Goal: Information Seeking & Learning: Learn about a topic

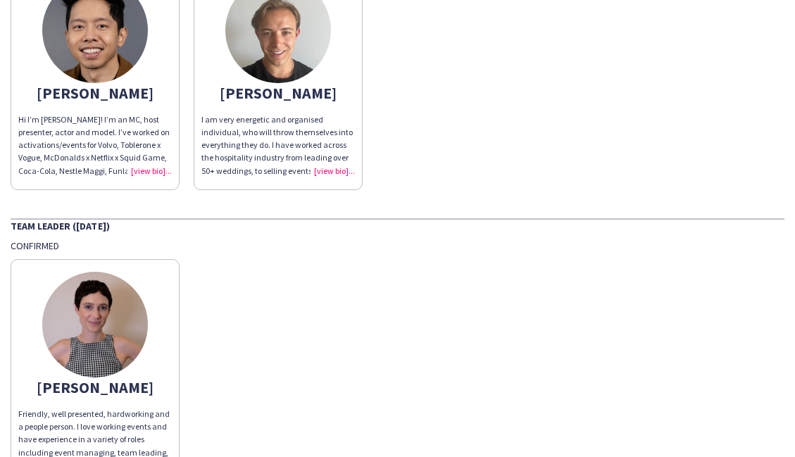
scroll to position [1059, 0]
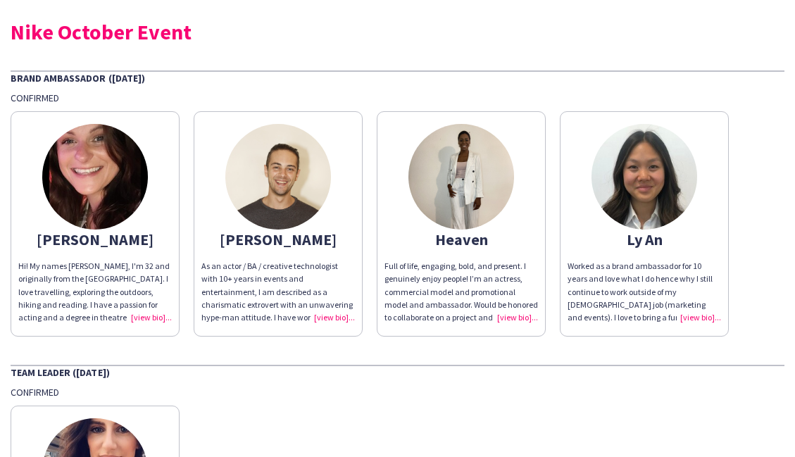
click at [268, 184] on img at bounding box center [278, 177] width 106 height 106
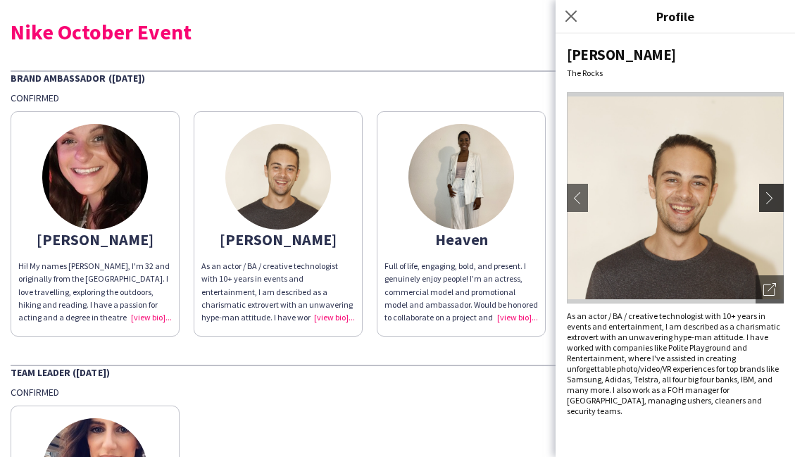
click at [771, 188] on button "chevron-right" at bounding box center [773, 198] width 28 height 28
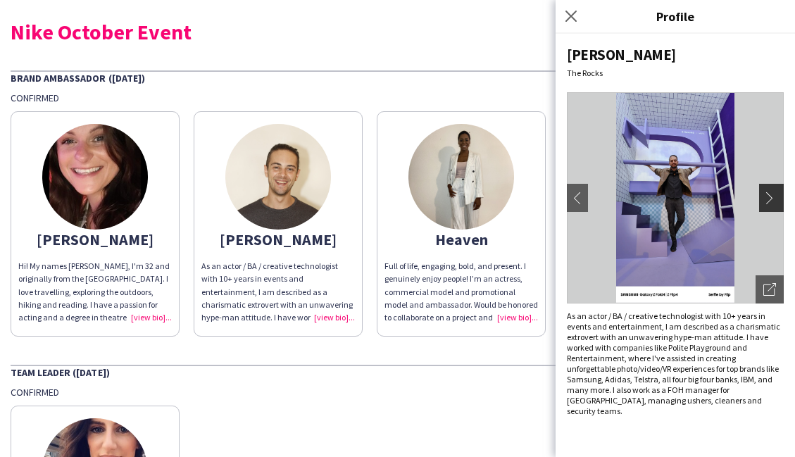
click at [769, 194] on app-icon "chevron-right" at bounding box center [774, 198] width 20 height 13
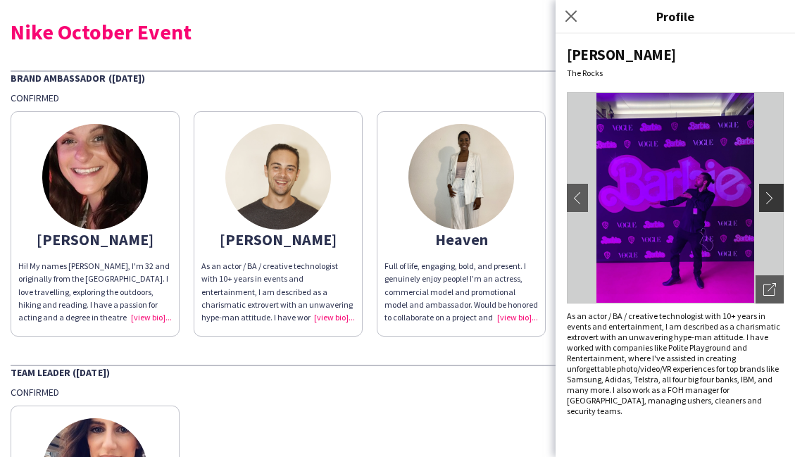
click at [768, 194] on app-icon "chevron-right" at bounding box center [774, 198] width 20 height 13
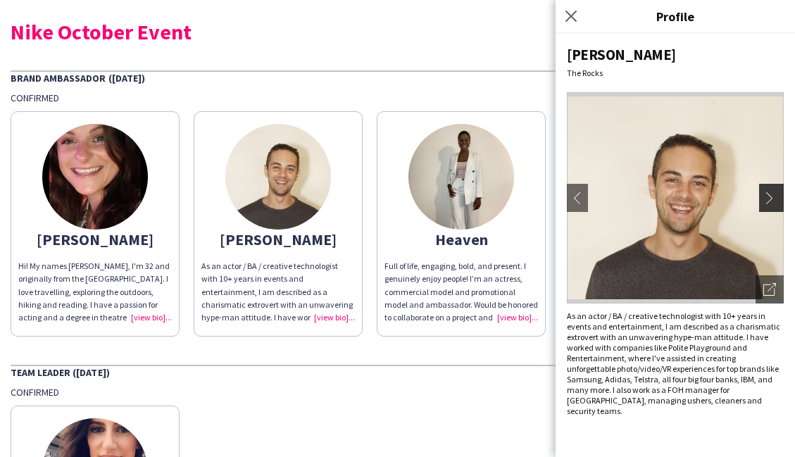
click at [768, 194] on app-icon "chevron-right" at bounding box center [774, 198] width 20 height 13
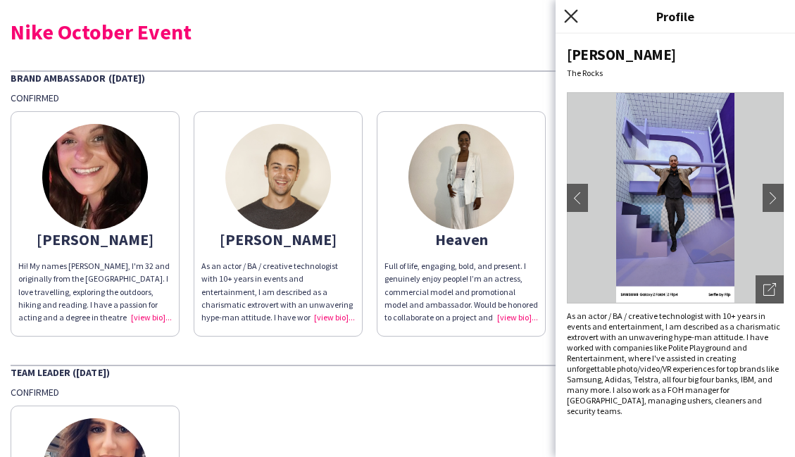
click at [572, 20] on icon "Close pop-in" at bounding box center [570, 15] width 13 height 13
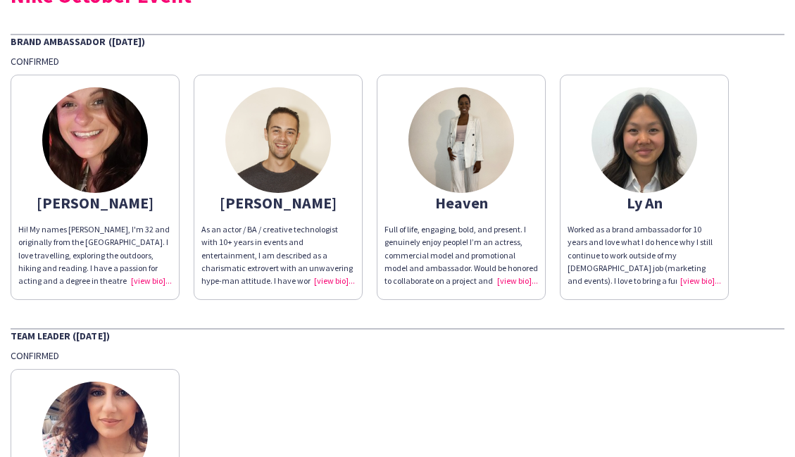
scroll to position [20, 0]
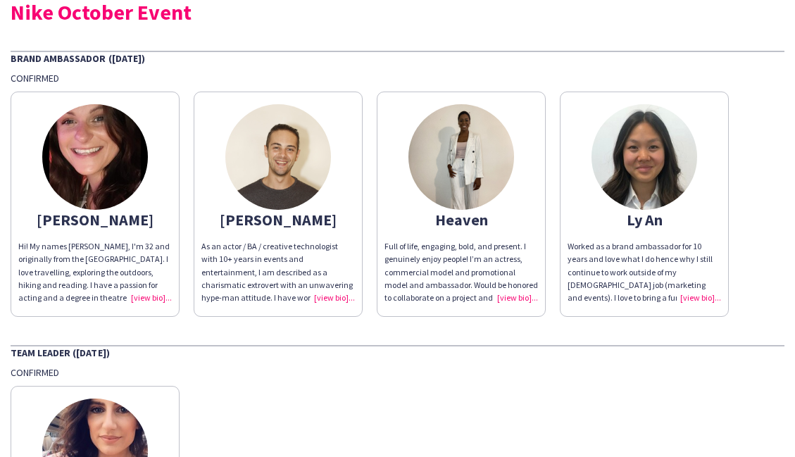
click at [484, 140] on img at bounding box center [462, 157] width 106 height 106
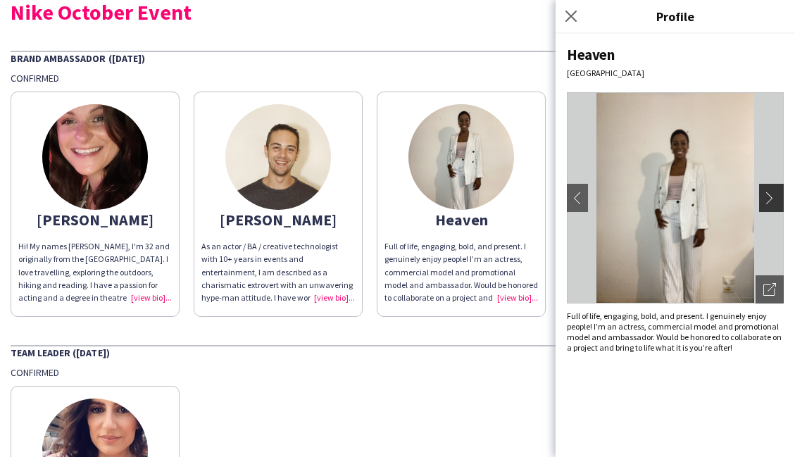
click at [769, 198] on app-icon "chevron-right" at bounding box center [774, 198] width 20 height 13
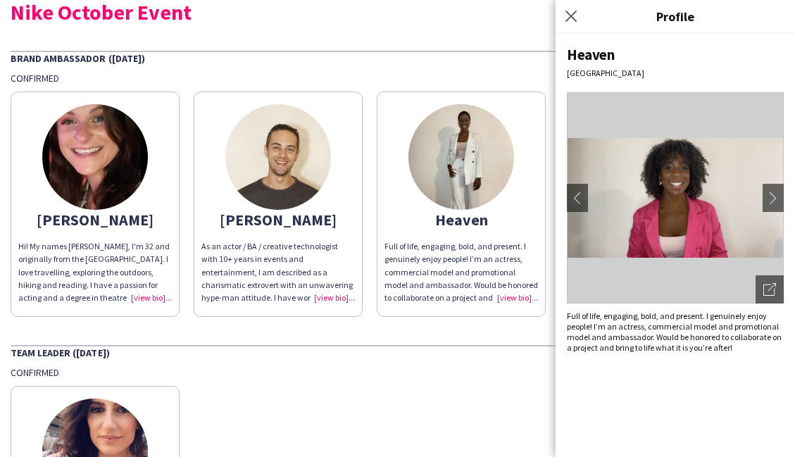
click at [785, 198] on div "Heaven Darling Point chevron-left chevron-right Open photos pop-in Full of life…" at bounding box center [676, 245] width 240 height 423
click at [769, 198] on app-icon "chevron-right" at bounding box center [774, 198] width 20 height 13
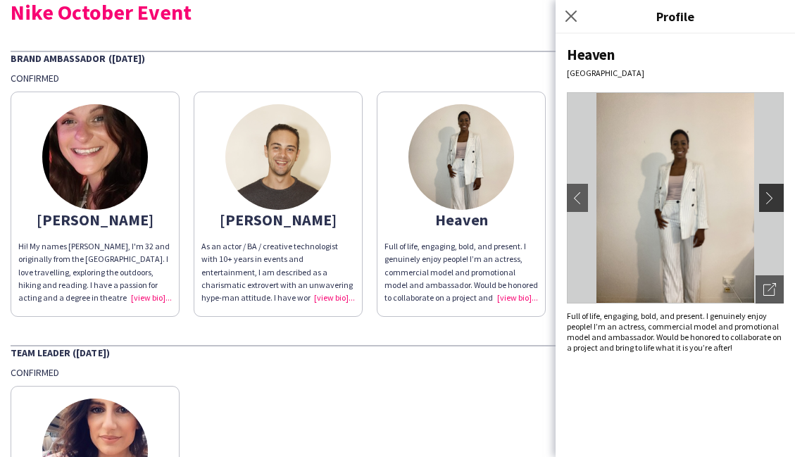
click at [770, 198] on app-icon "chevron-right" at bounding box center [774, 198] width 20 height 13
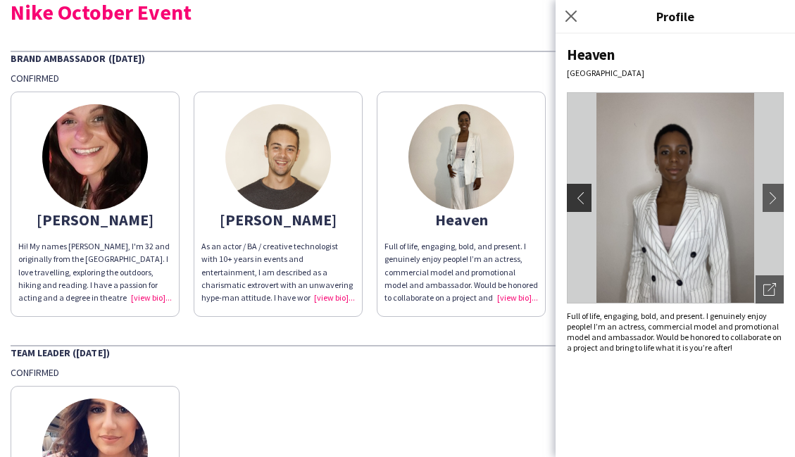
click at [574, 197] on app-icon "chevron-left" at bounding box center [578, 198] width 20 height 13
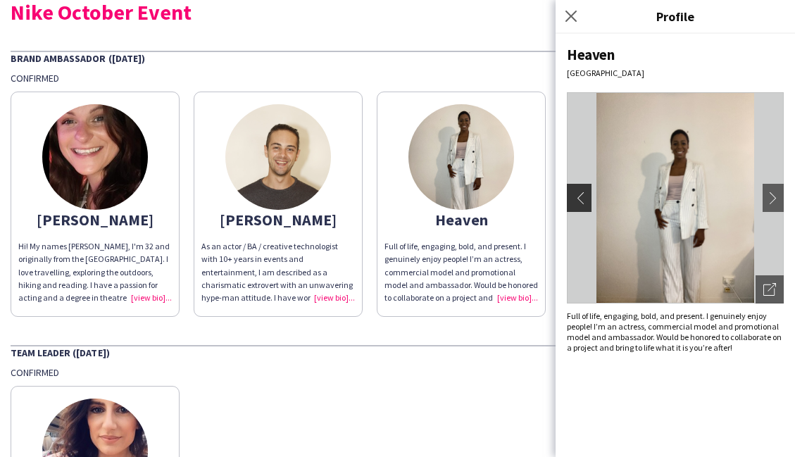
click at [574, 197] on app-icon "chevron-left" at bounding box center [578, 198] width 20 height 13
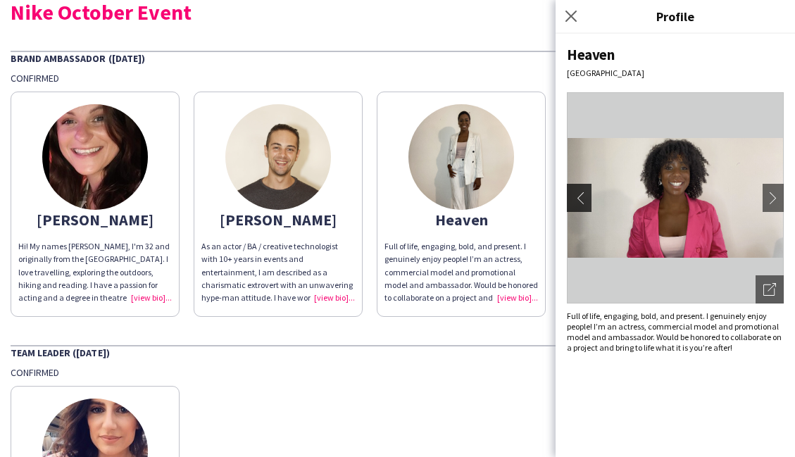
click at [574, 197] on app-icon "chevron-left" at bounding box center [578, 198] width 20 height 13
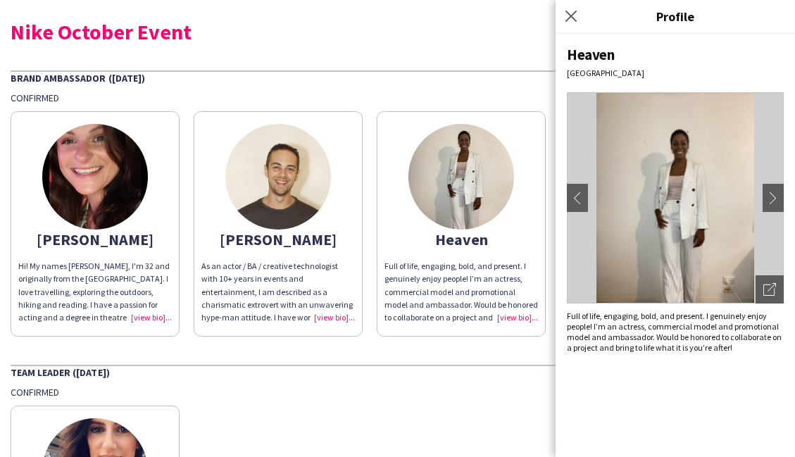
scroll to position [32, 0]
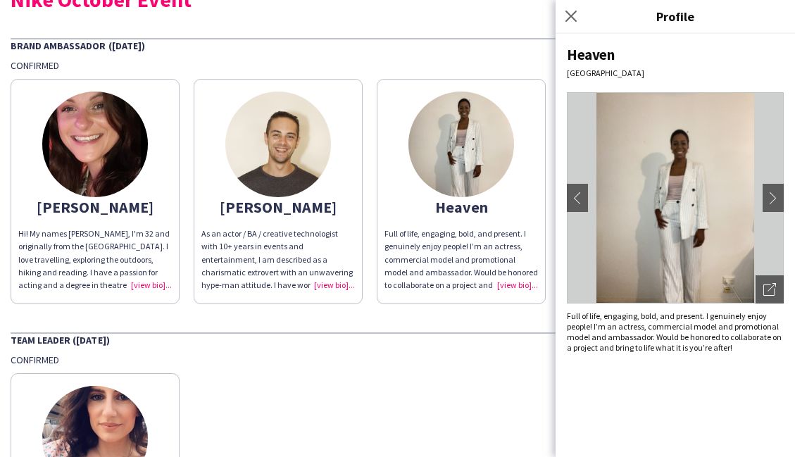
click at [279, 131] on img at bounding box center [278, 145] width 106 height 106
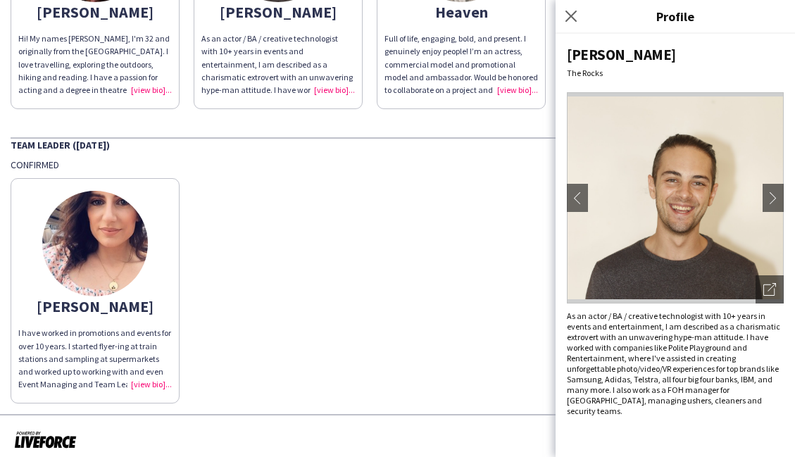
scroll to position [237, 0]
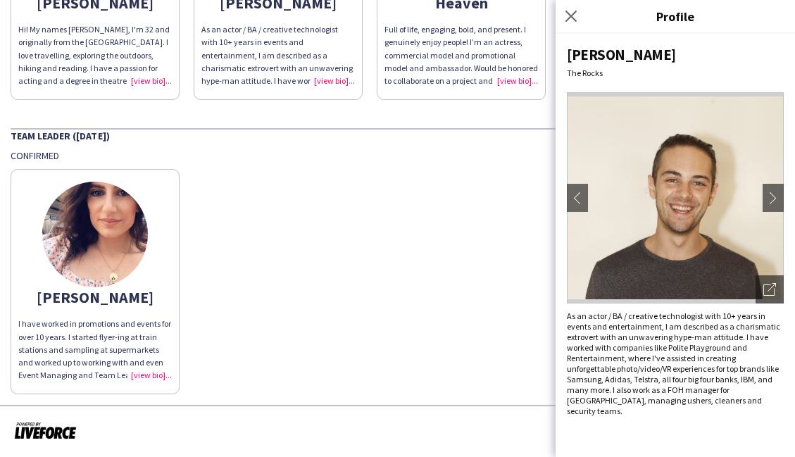
click at [80, 222] on img at bounding box center [95, 235] width 106 height 106
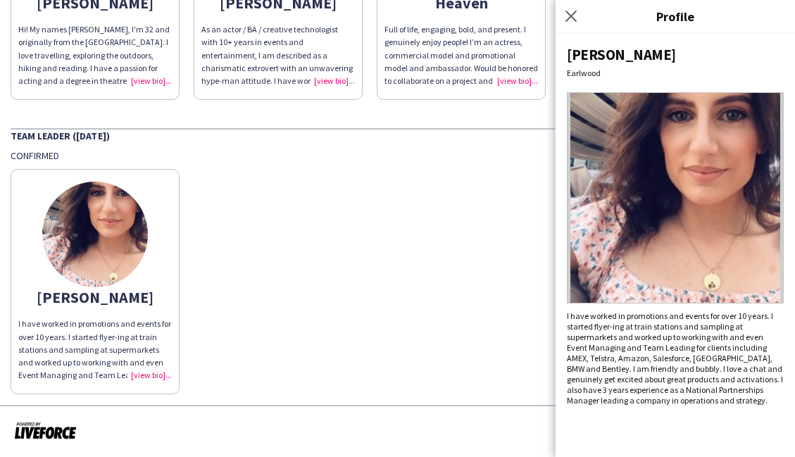
click at [466, 182] on div "Amanda I have worked in promotions and events for over 10 years. I started flye…" at bounding box center [398, 278] width 774 height 232
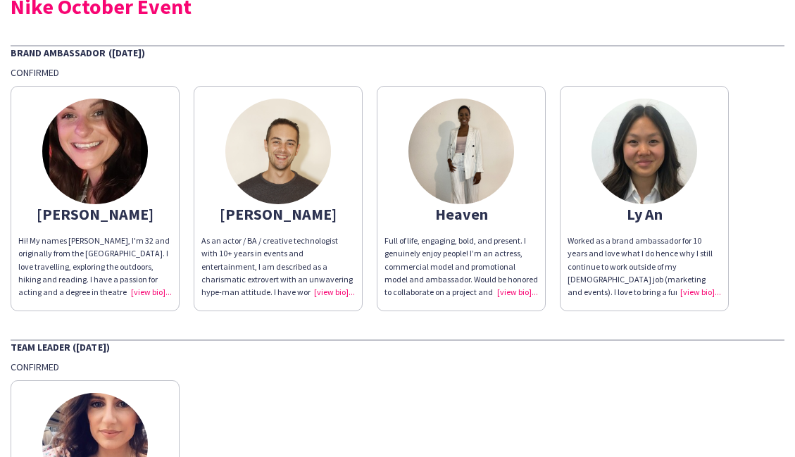
scroll to position [20, 0]
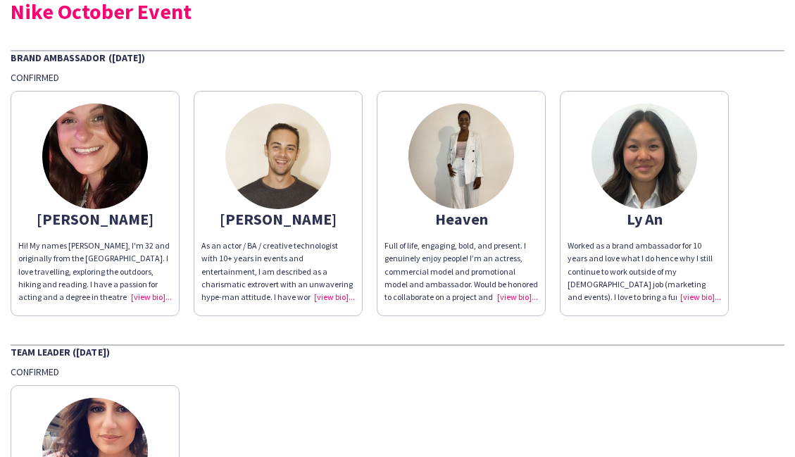
click at [144, 135] on app-share-pages-crew-card "Adele Hi! My names Adele, I'm 32 and originally from the UK. I love travelling,…" at bounding box center [95, 203] width 169 height 225
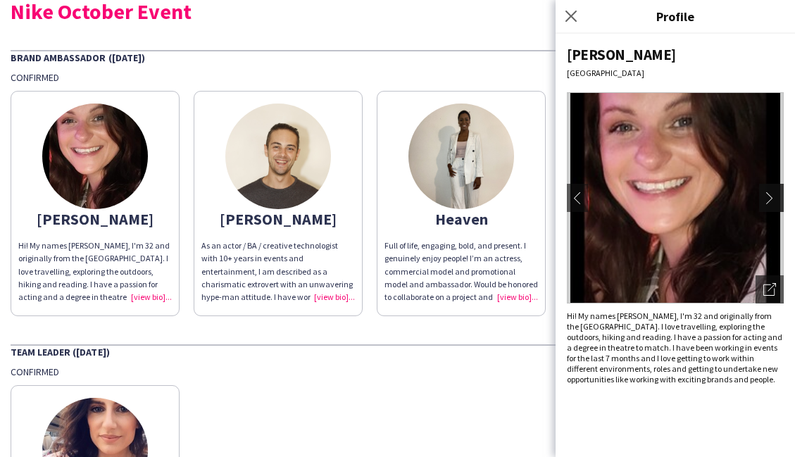
click at [778, 197] on app-icon "chevron-right" at bounding box center [774, 198] width 20 height 13
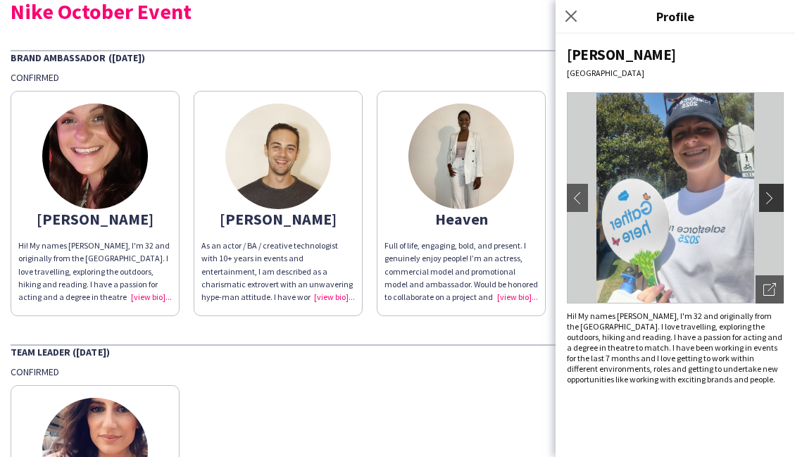
click at [778, 197] on app-icon "chevron-right" at bounding box center [774, 198] width 20 height 13
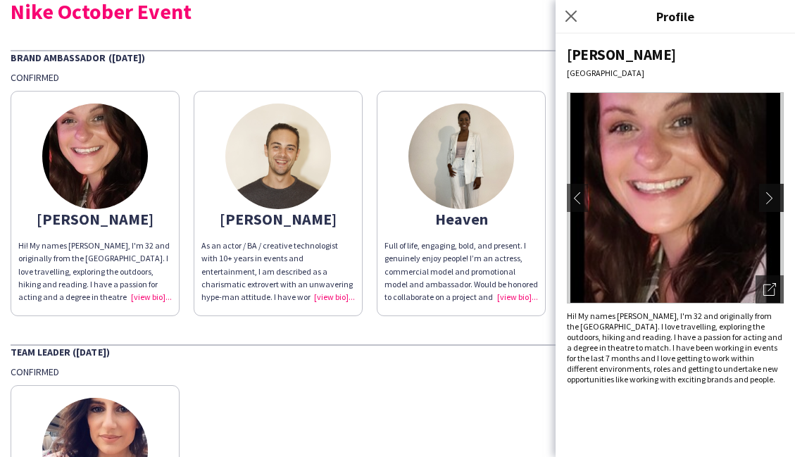
click at [768, 197] on app-icon "chevron-right" at bounding box center [774, 198] width 20 height 13
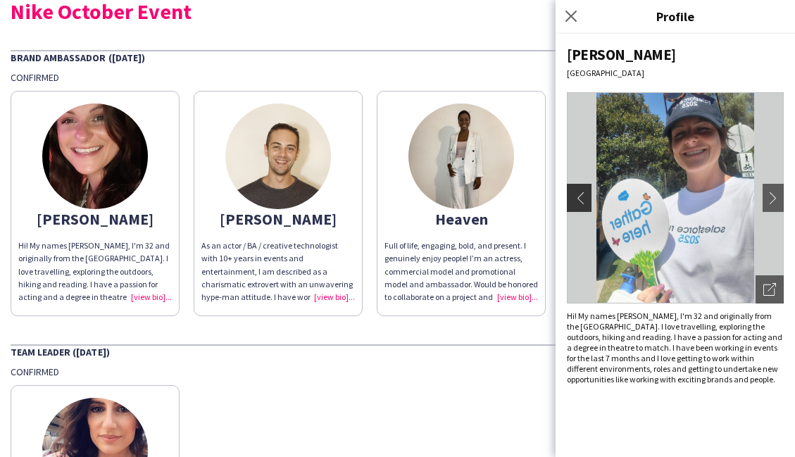
click at [569, 203] on app-icon "chevron-left" at bounding box center [578, 198] width 20 height 13
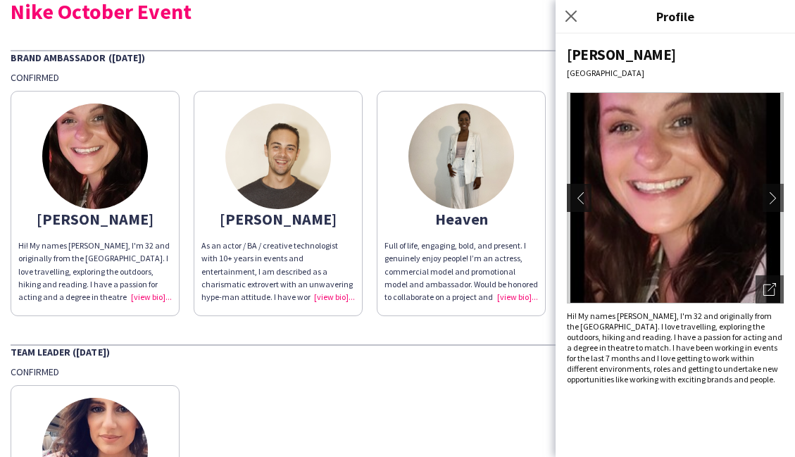
click at [569, 203] on app-icon "chevron-left" at bounding box center [578, 198] width 20 height 13
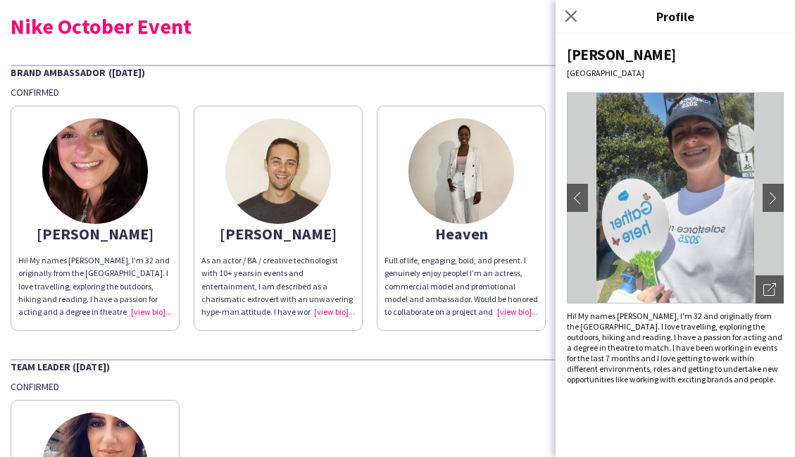
scroll to position [20, 0]
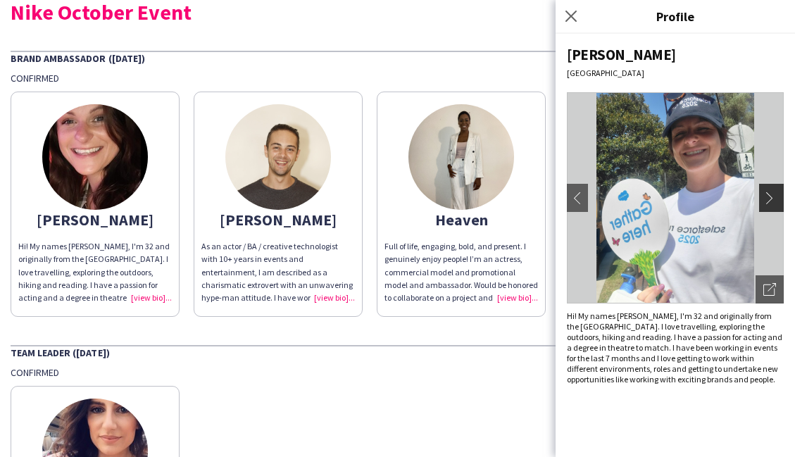
click at [773, 195] on app-icon "chevron-right" at bounding box center [774, 198] width 20 height 13
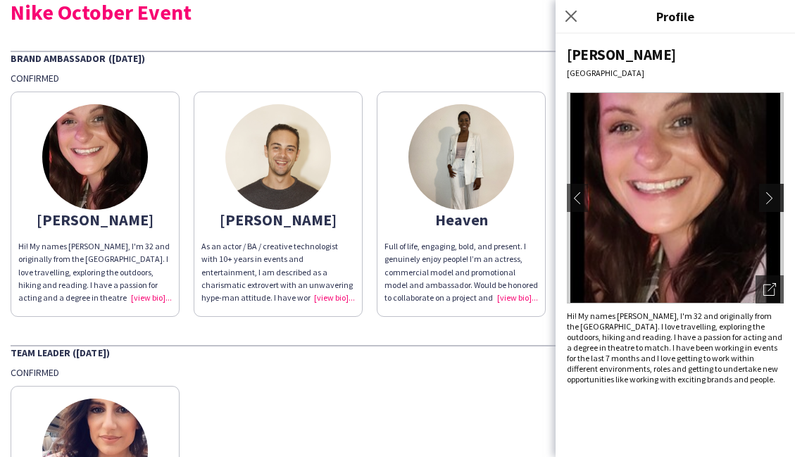
click at [773, 195] on app-icon "chevron-right" at bounding box center [774, 198] width 20 height 13
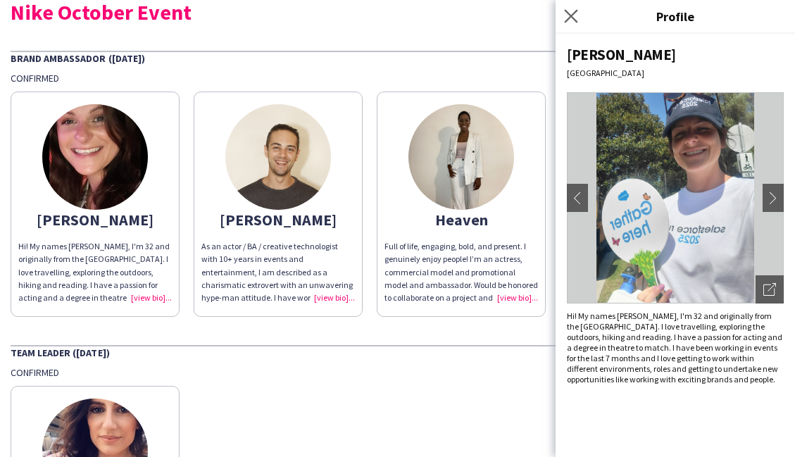
click at [571, 8] on app-icon "Close pop-in" at bounding box center [571, 16] width 20 height 20
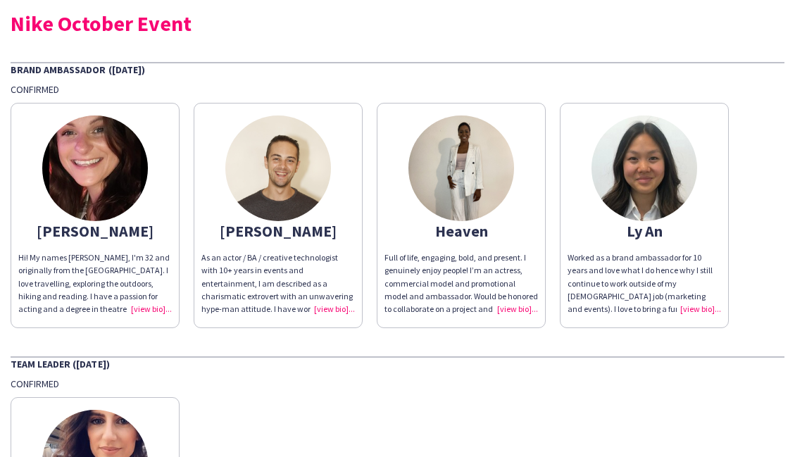
scroll to position [0, 0]
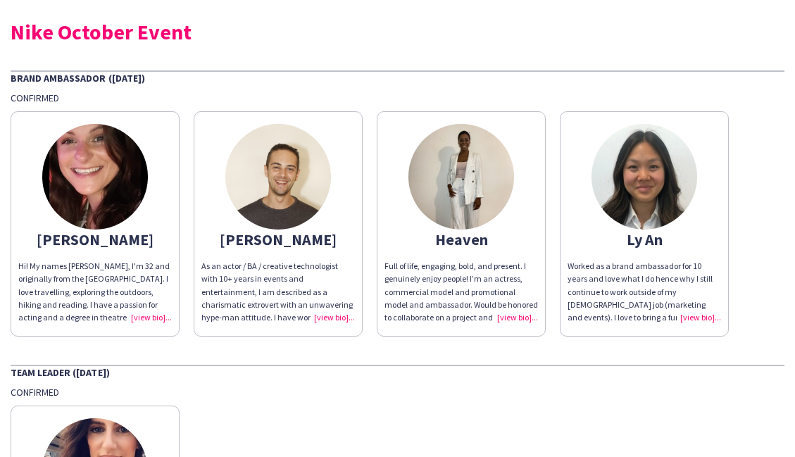
click at [630, 183] on img at bounding box center [645, 177] width 106 height 106
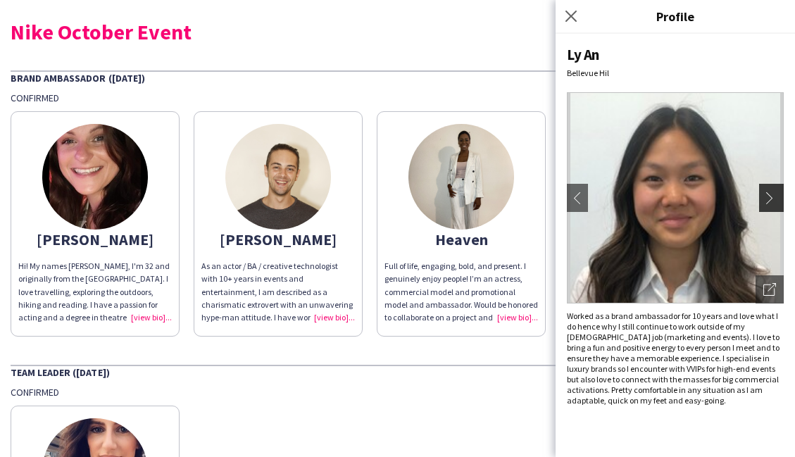
click at [766, 194] on app-icon "chevron-right" at bounding box center [774, 198] width 20 height 13
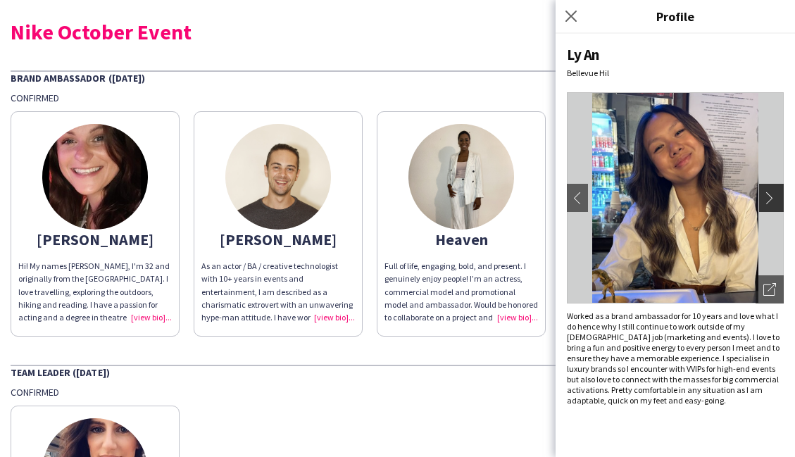
click at [766, 194] on app-icon "chevron-right" at bounding box center [774, 198] width 20 height 13
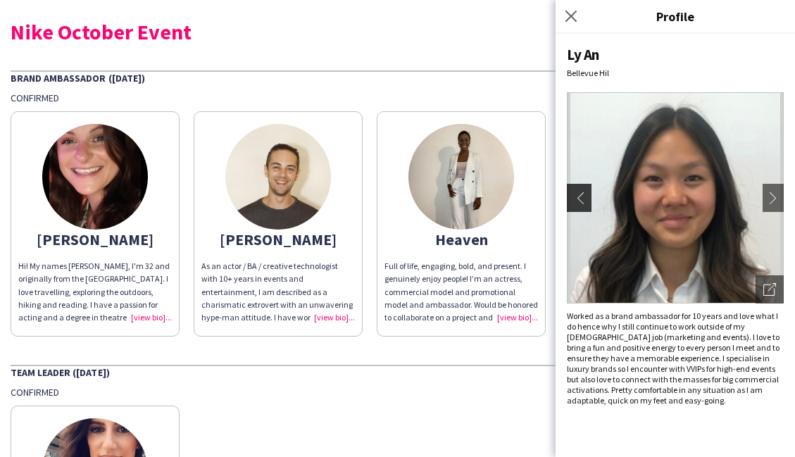
click at [574, 199] on app-icon "chevron-left" at bounding box center [578, 198] width 20 height 13
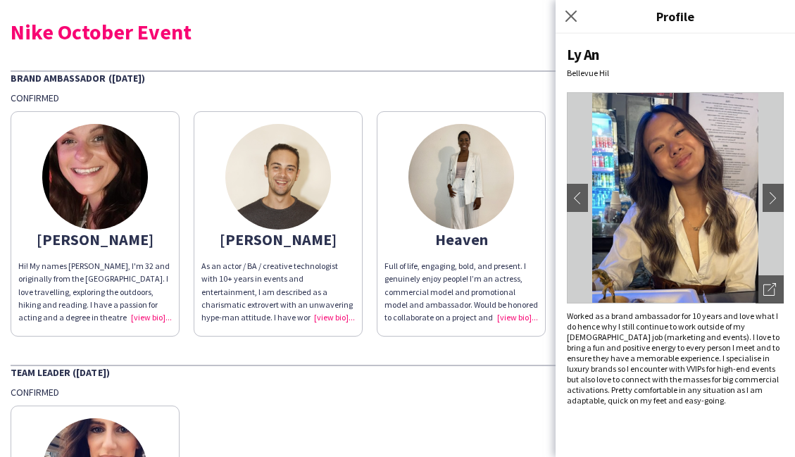
scroll to position [57, 0]
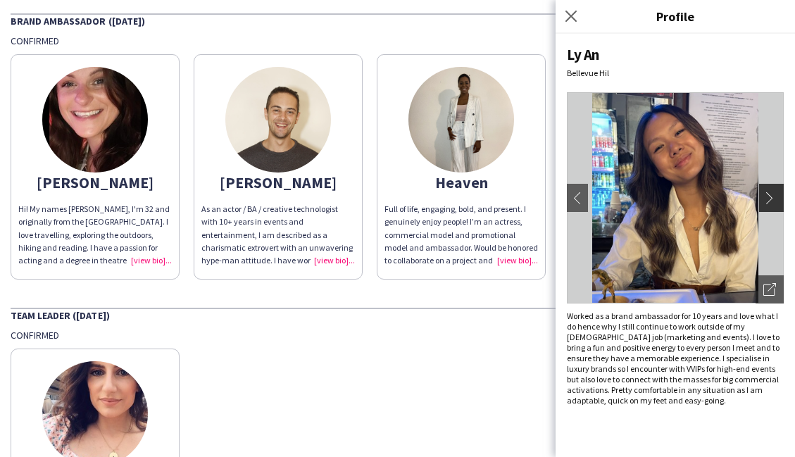
click at [780, 197] on app-icon "chevron-right" at bounding box center [774, 198] width 20 height 13
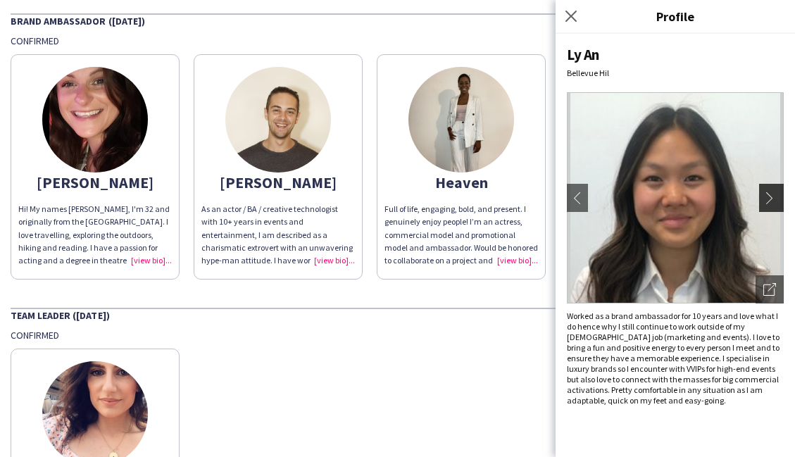
click at [780, 197] on app-icon "chevron-right" at bounding box center [774, 198] width 20 height 13
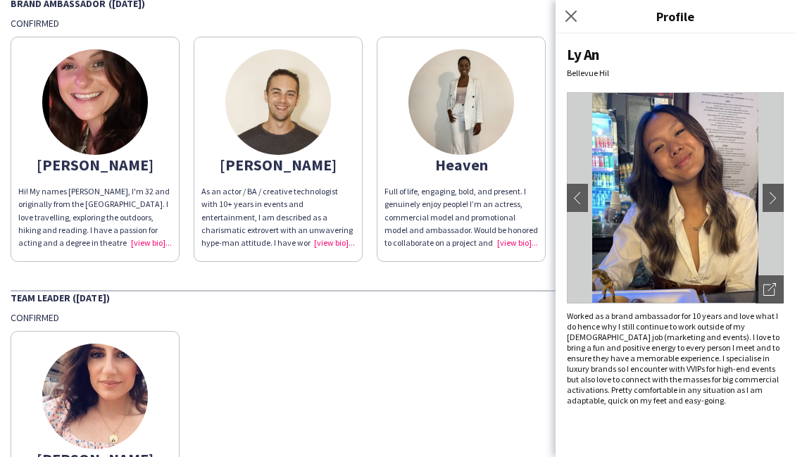
scroll to position [54, 0]
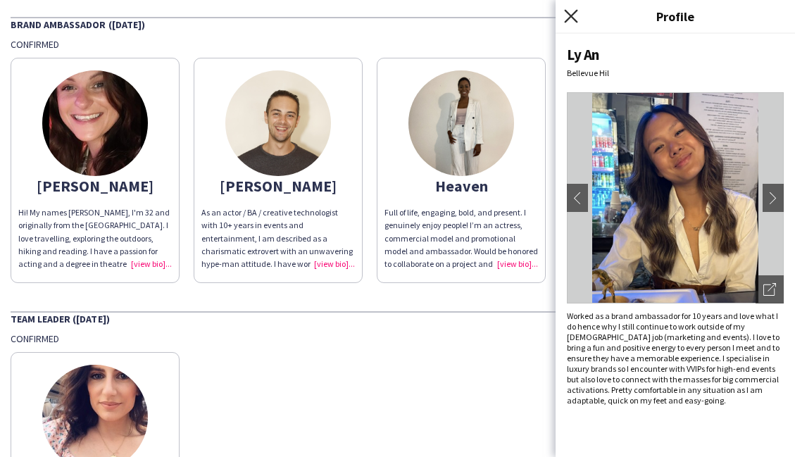
click at [571, 21] on icon "Close pop-in" at bounding box center [570, 15] width 13 height 13
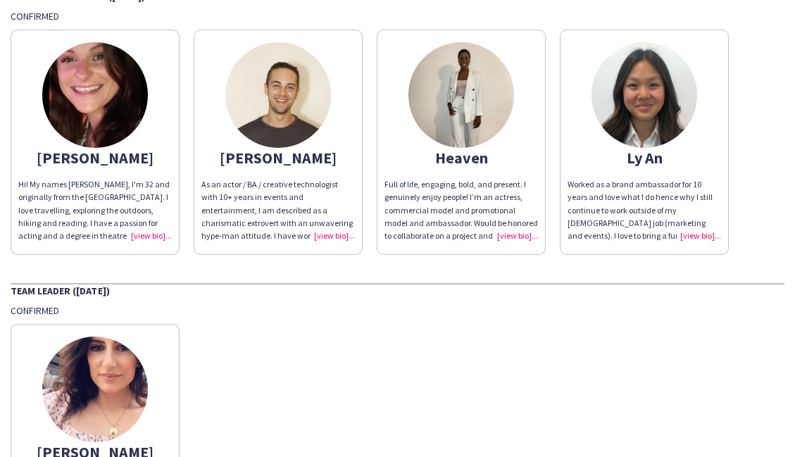
scroll to position [30, 0]
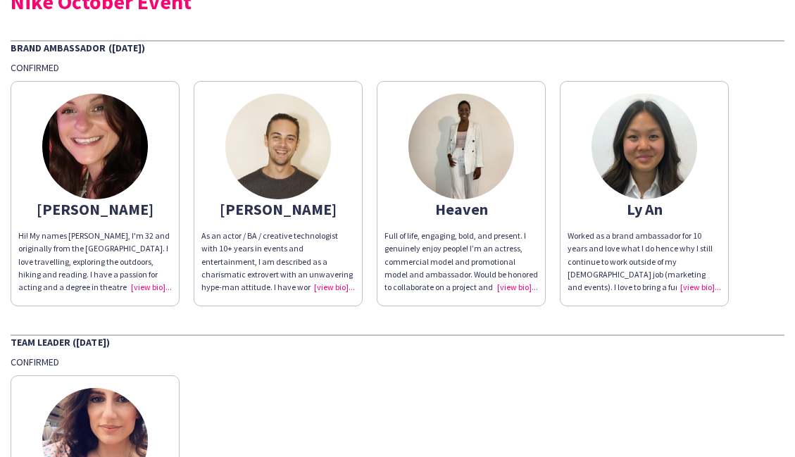
click at [631, 142] on img at bounding box center [645, 147] width 106 height 106
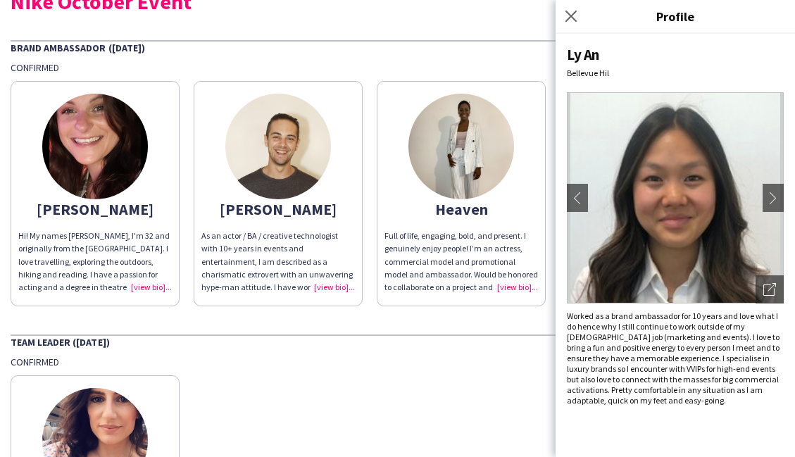
click at [106, 138] on img at bounding box center [95, 147] width 106 height 106
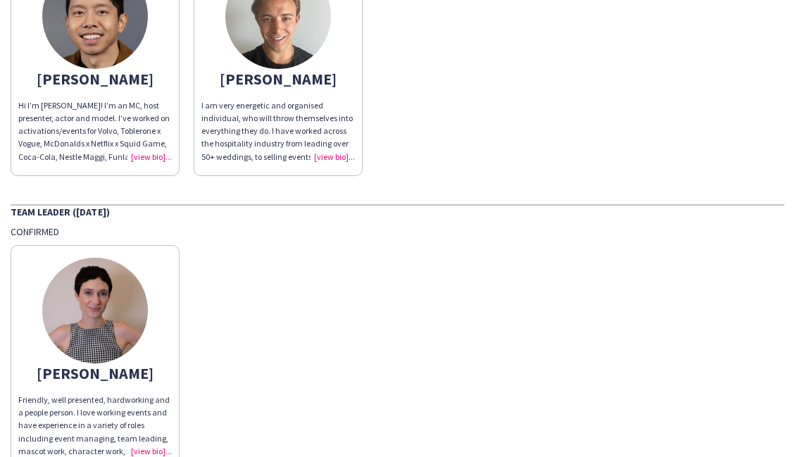
scroll to position [972, 0]
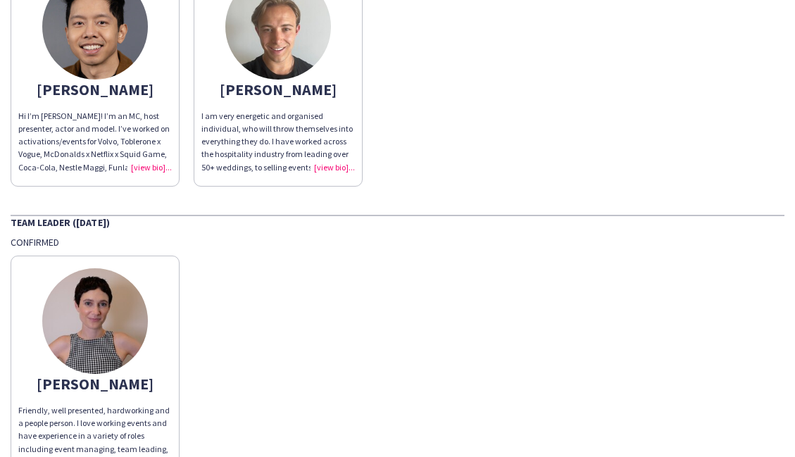
click at [89, 316] on img at bounding box center [95, 321] width 106 height 106
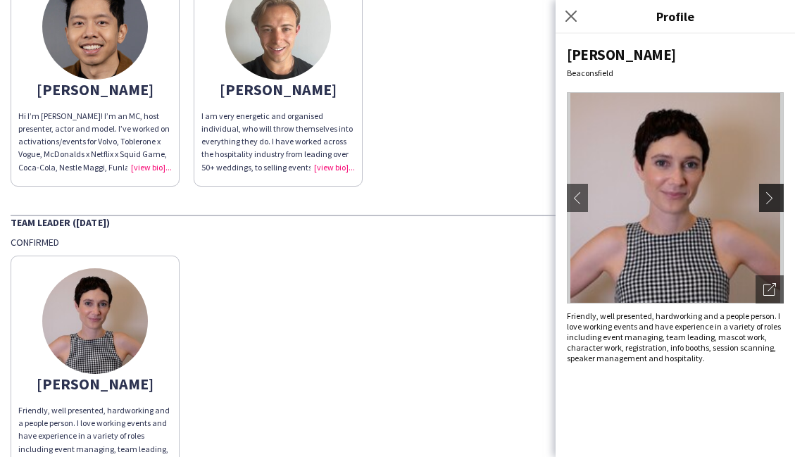
click at [772, 198] on app-icon "chevron-right" at bounding box center [774, 198] width 20 height 13
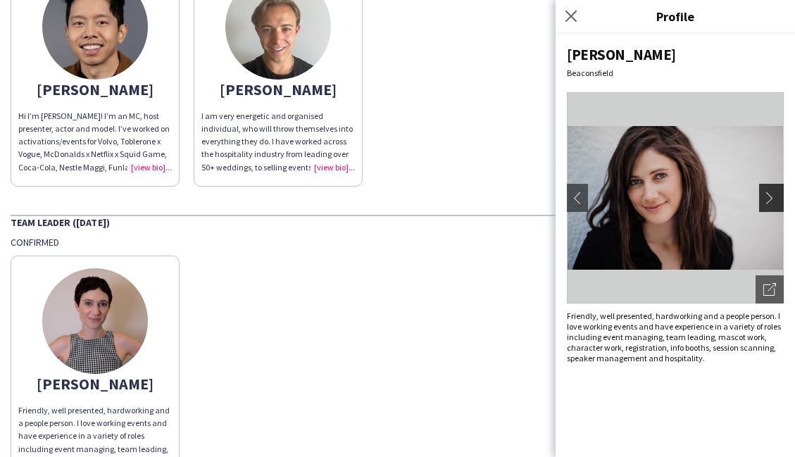
click at [772, 198] on app-icon "chevron-right" at bounding box center [774, 198] width 20 height 13
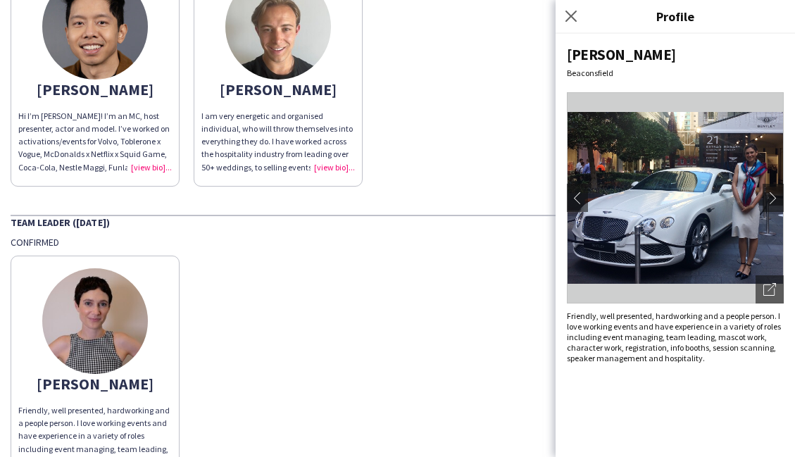
click at [95, 316] on img at bounding box center [95, 321] width 106 height 106
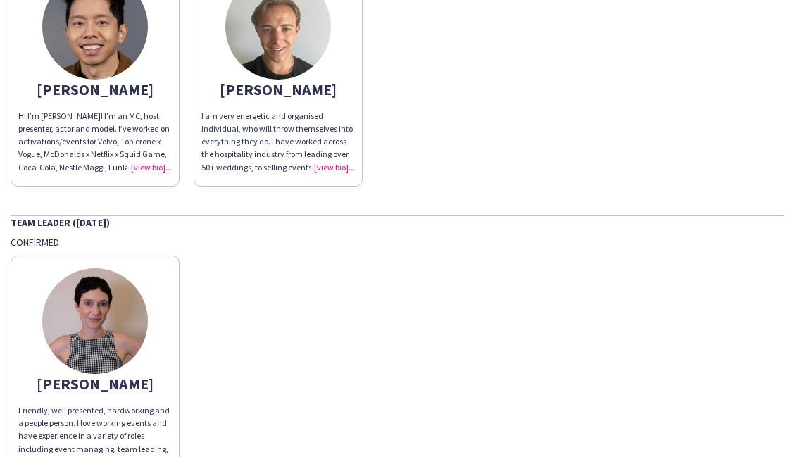
click at [95, 316] on img at bounding box center [95, 321] width 106 height 106
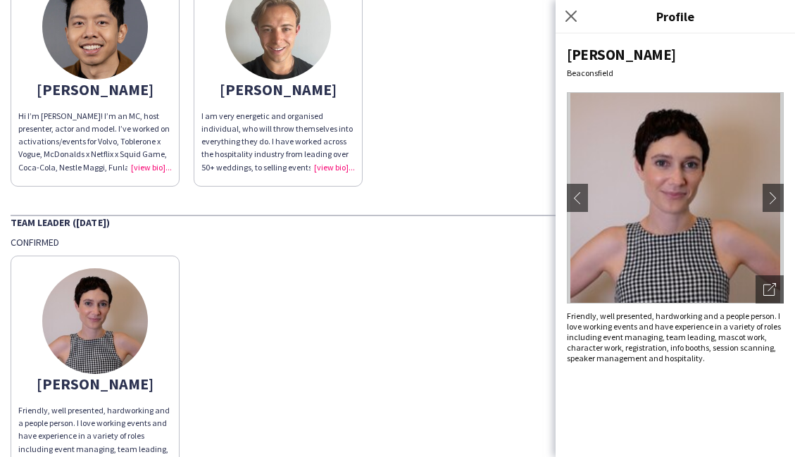
scroll to position [1059, 0]
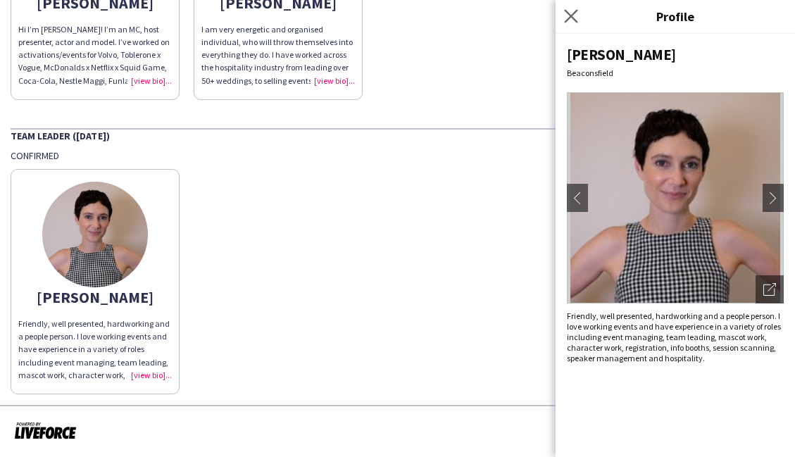
click at [574, 8] on app-icon "Close pop-in" at bounding box center [571, 16] width 20 height 20
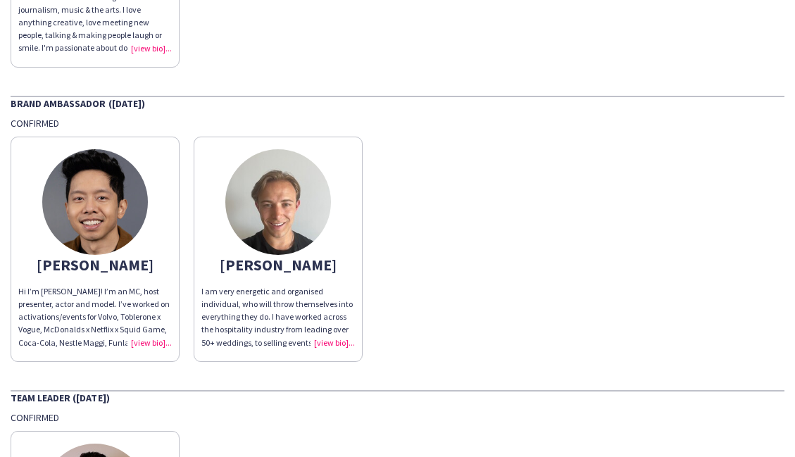
scroll to position [786, 0]
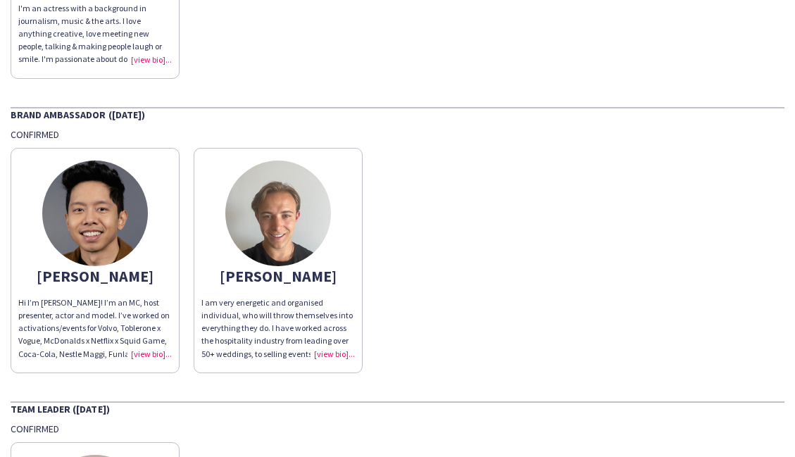
click at [84, 216] on img at bounding box center [95, 214] width 106 height 106
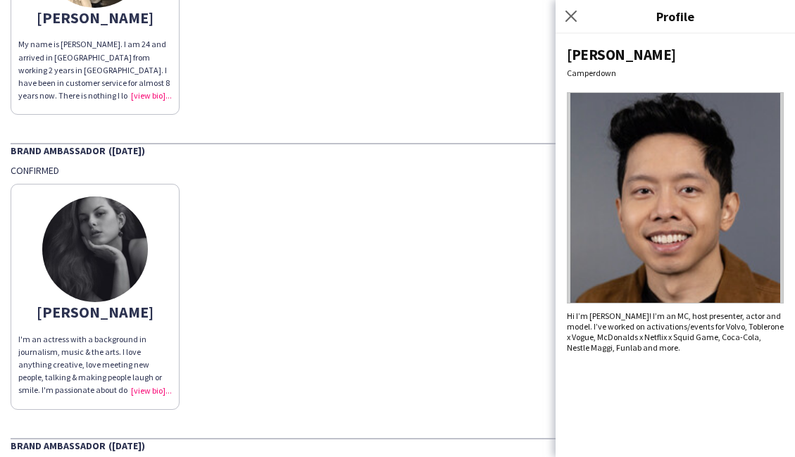
scroll to position [390, 0]
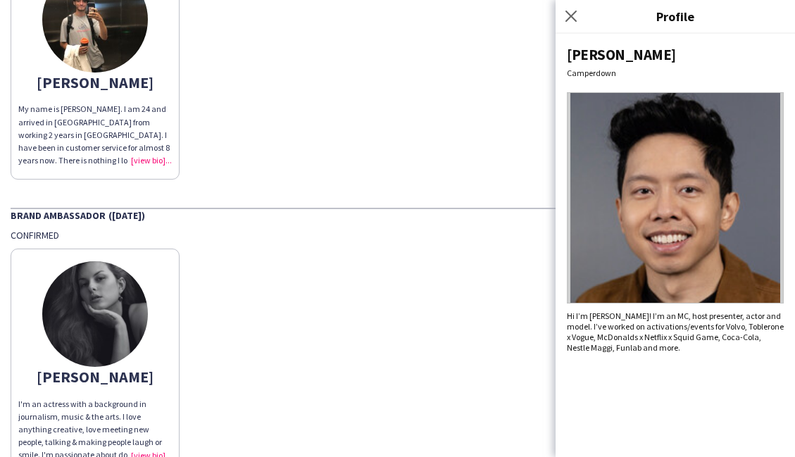
click at [80, 308] on img at bounding box center [95, 314] width 106 height 106
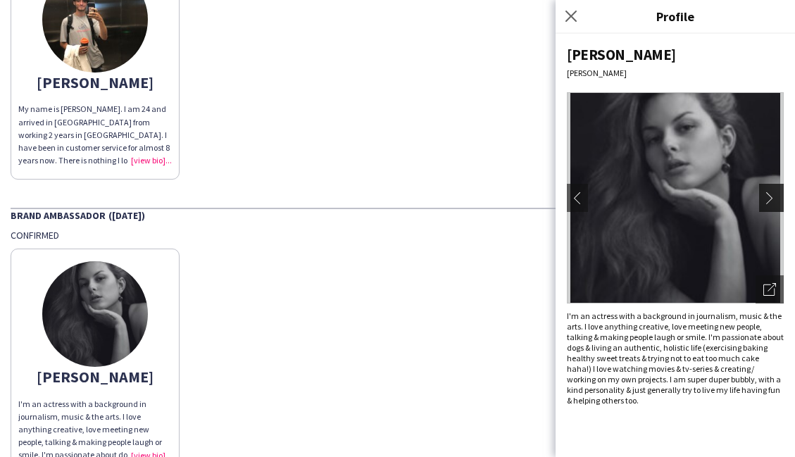
click at [767, 199] on app-icon "chevron-right" at bounding box center [774, 198] width 20 height 13
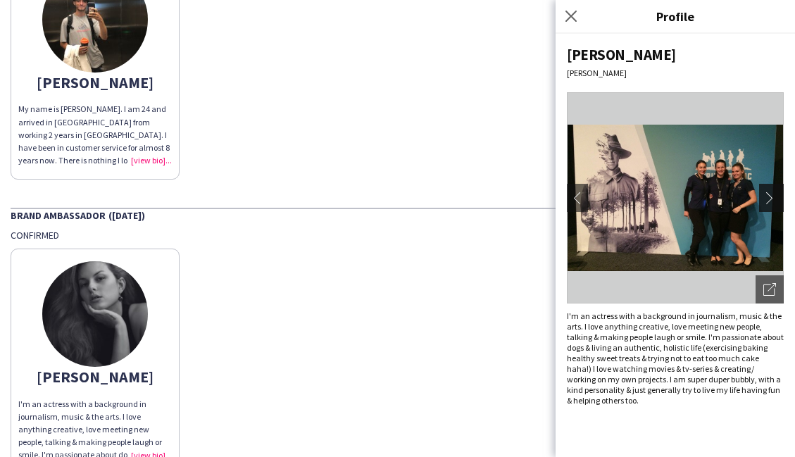
click at [767, 199] on app-icon "chevron-right" at bounding box center [774, 198] width 20 height 13
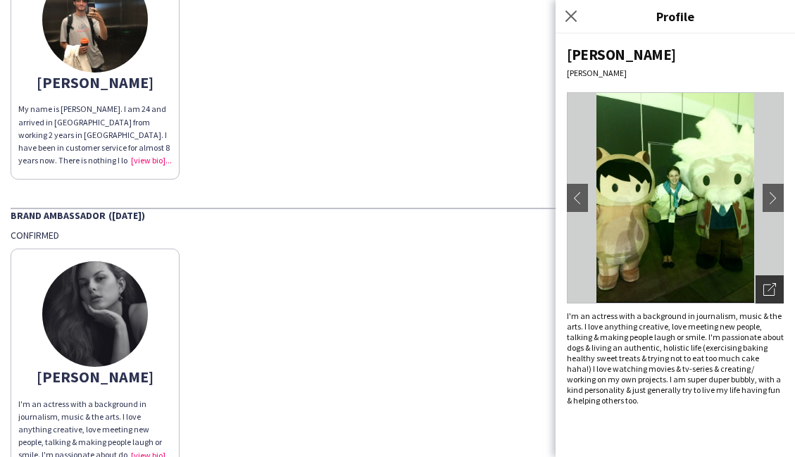
click at [769, 288] on icon "Open photos pop-in" at bounding box center [770, 289] width 13 height 13
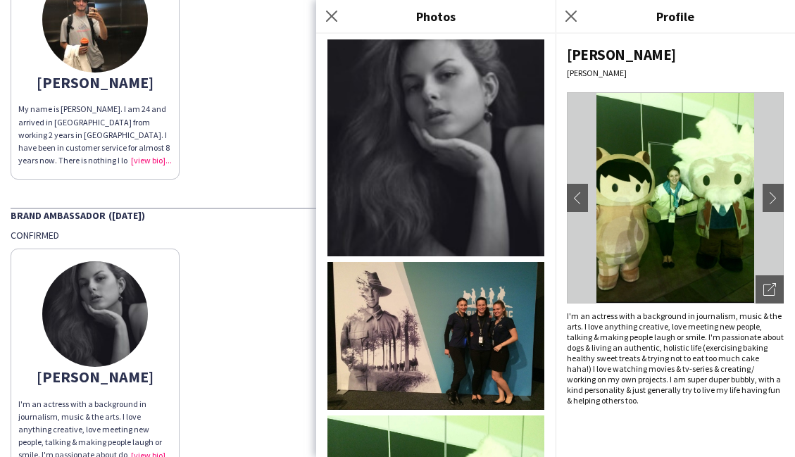
scroll to position [0, 0]
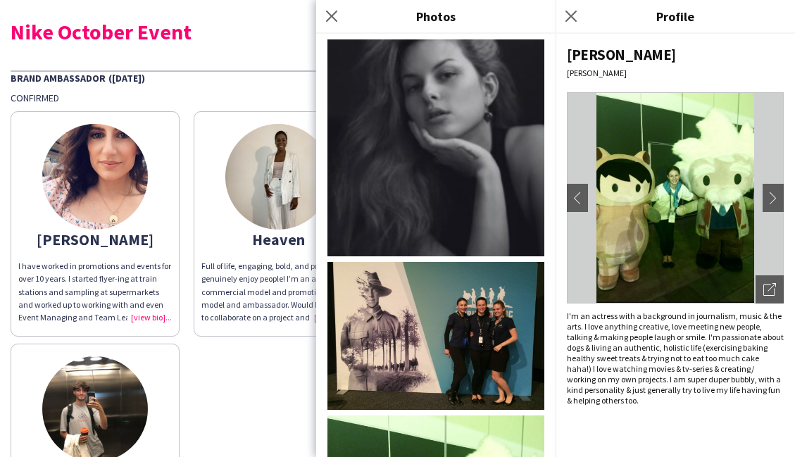
click at [341, 11] on div "Close pop-in" at bounding box center [333, 16] width 35 height 32
click at [328, 13] on icon at bounding box center [331, 15] width 13 height 13
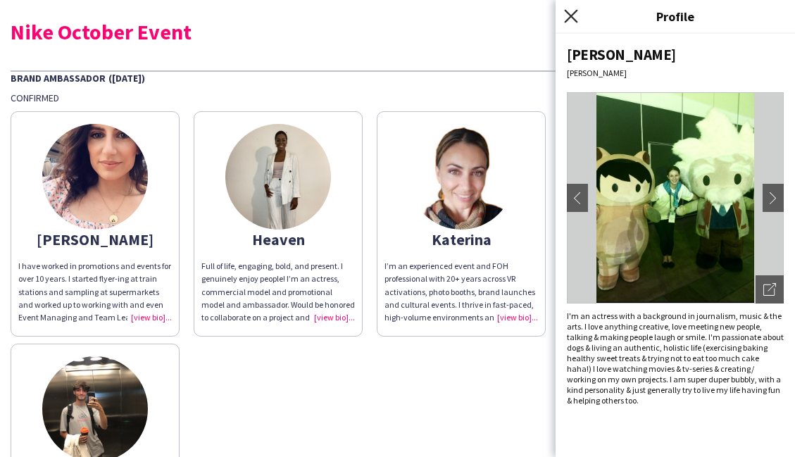
click at [574, 11] on icon "Close pop-in" at bounding box center [570, 15] width 13 height 13
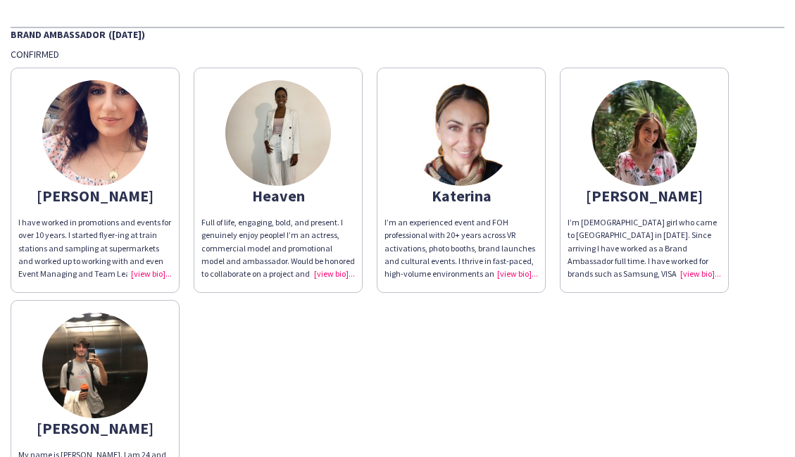
scroll to position [51, 0]
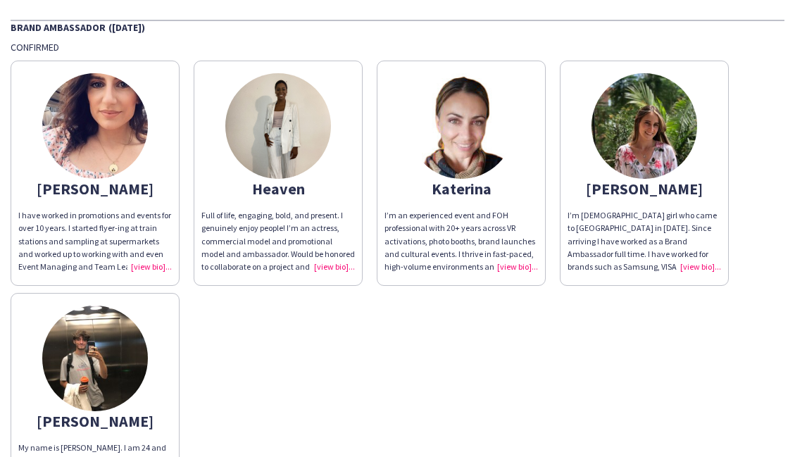
click at [502, 106] on img at bounding box center [462, 126] width 106 height 106
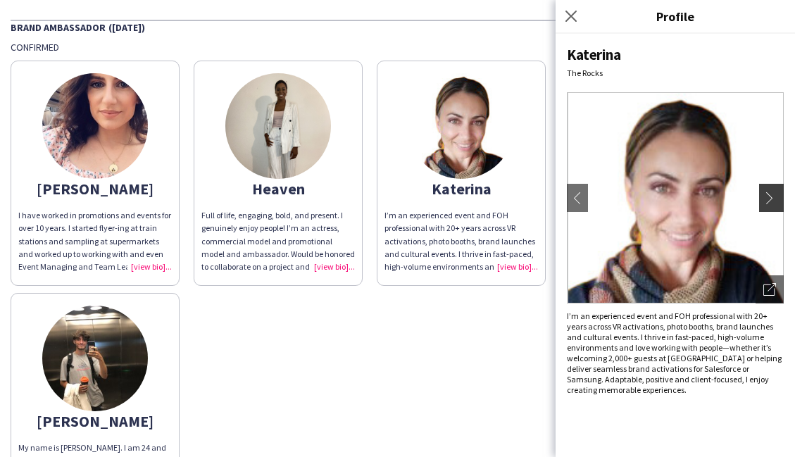
click at [769, 201] on app-icon "chevron-right" at bounding box center [774, 198] width 20 height 13
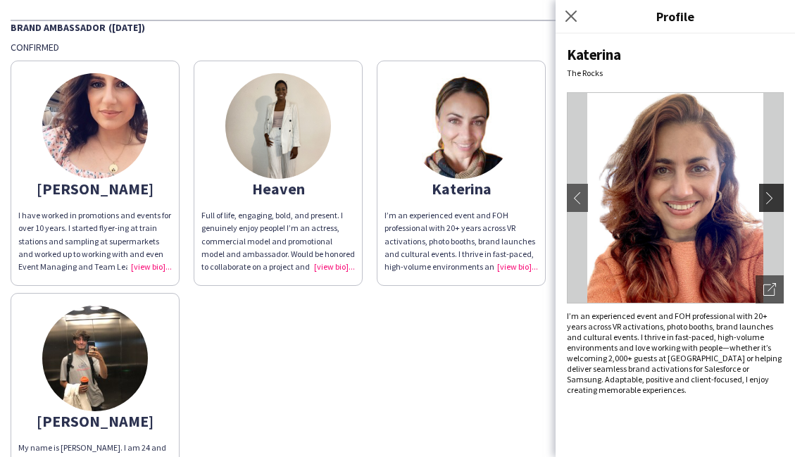
click at [769, 201] on app-icon "chevron-right" at bounding box center [774, 198] width 20 height 13
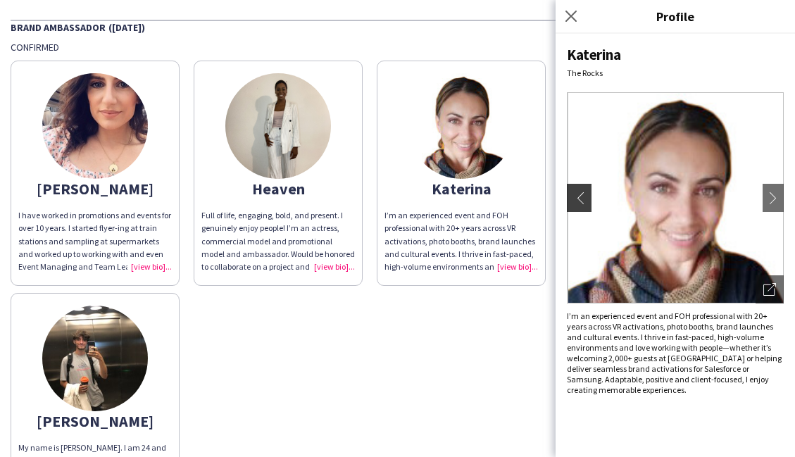
click at [578, 203] on app-icon "chevron-left" at bounding box center [578, 198] width 20 height 13
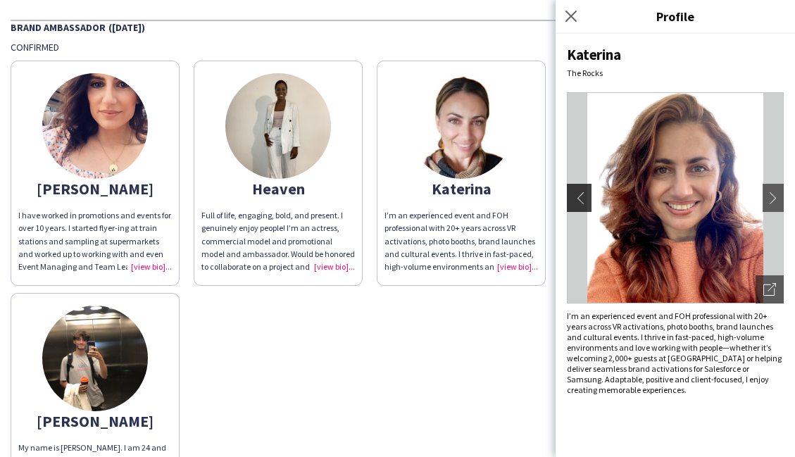
click at [578, 203] on app-icon "chevron-left" at bounding box center [578, 198] width 20 height 13
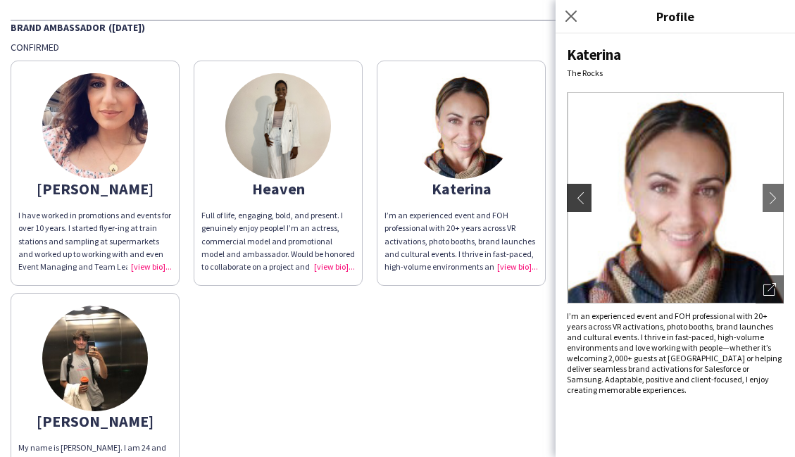
click at [578, 203] on app-icon "chevron-left" at bounding box center [578, 198] width 20 height 13
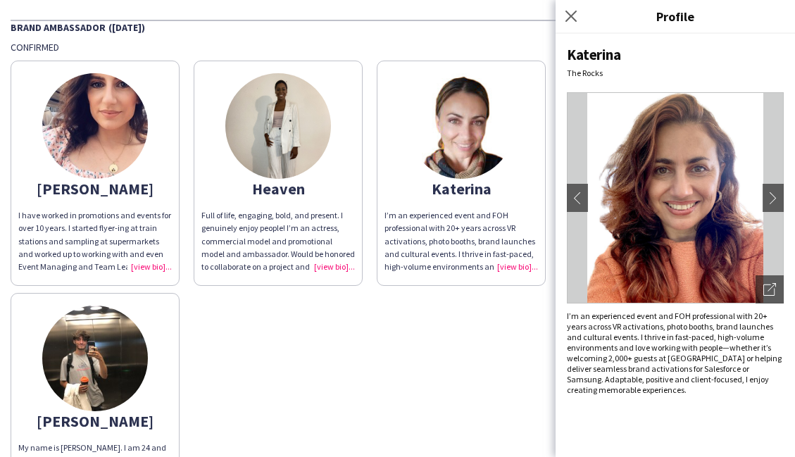
click at [454, 371] on div "Amanda I have worked in promotions and events for over 10 years. I started flye…" at bounding box center [398, 286] width 774 height 465
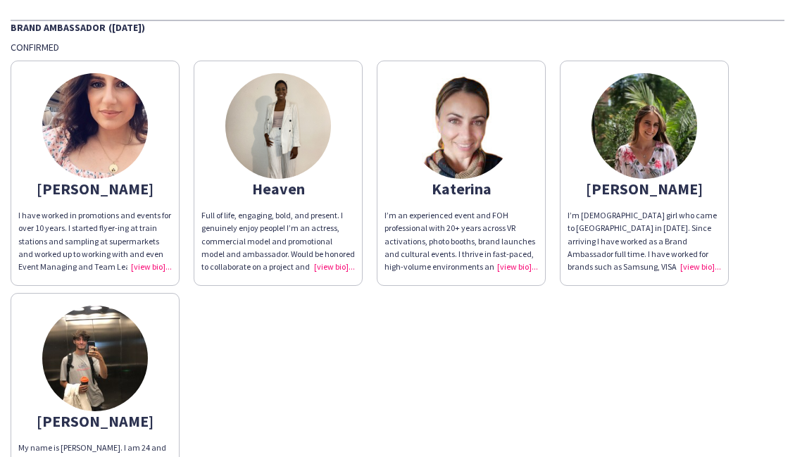
click at [58, 333] on img at bounding box center [95, 359] width 106 height 106
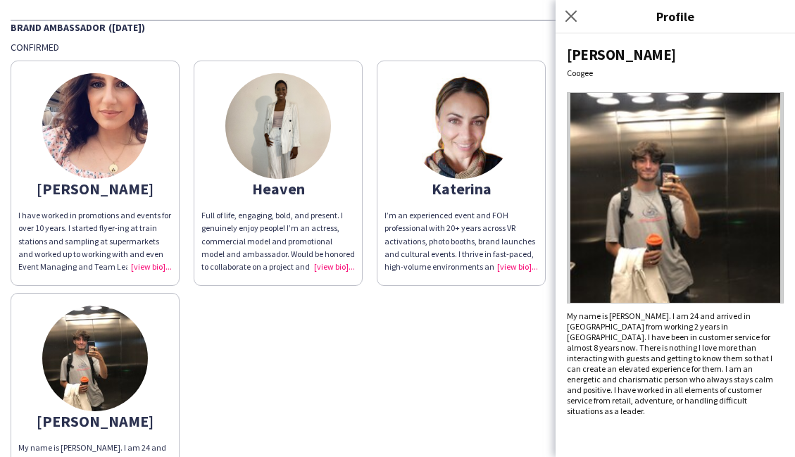
click at [614, 187] on img at bounding box center [675, 197] width 217 height 211
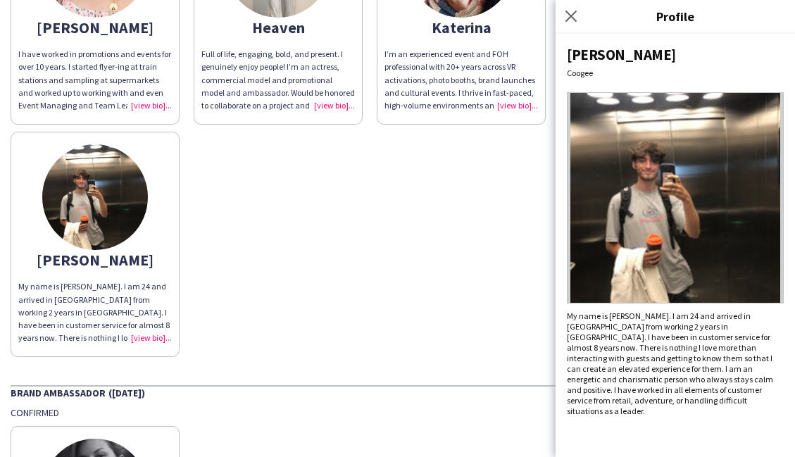
scroll to position [227, 0]
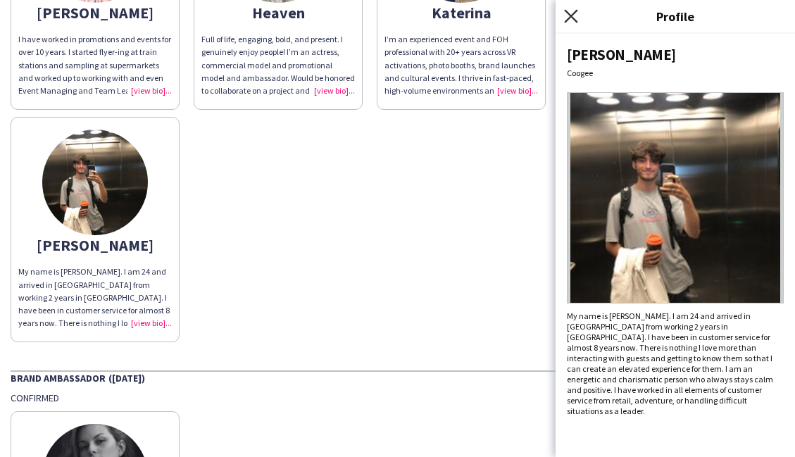
click at [571, 11] on icon "Close pop-in" at bounding box center [570, 15] width 13 height 13
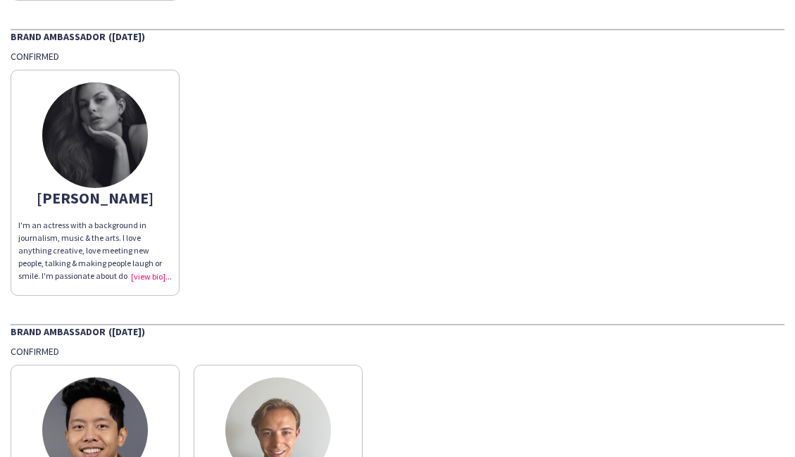
scroll to position [547, 0]
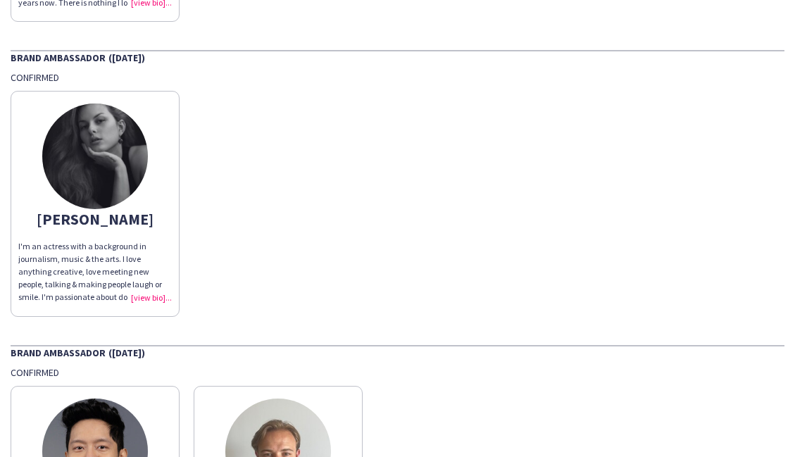
click at [77, 125] on img at bounding box center [95, 157] width 106 height 106
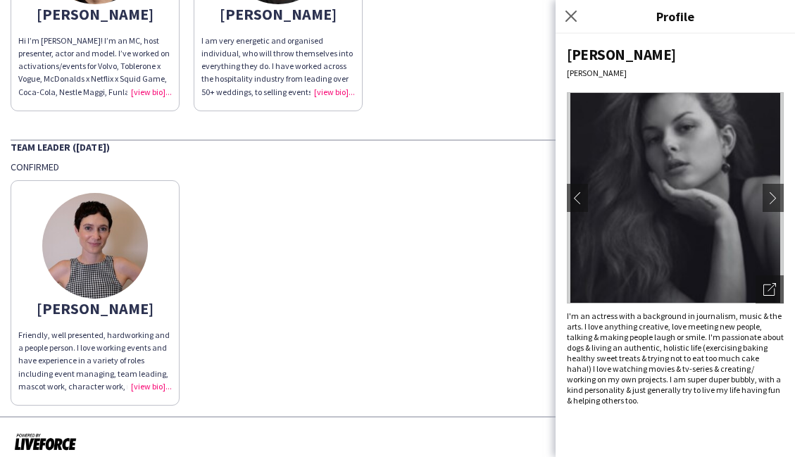
scroll to position [1059, 0]
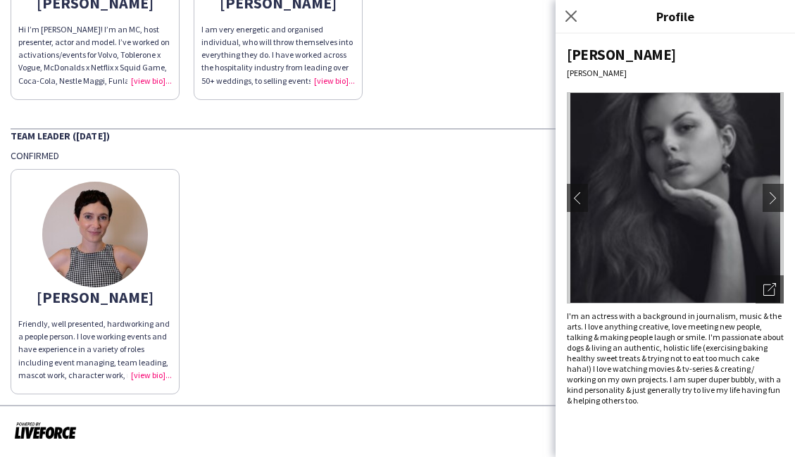
click at [86, 228] on img at bounding box center [95, 235] width 106 height 106
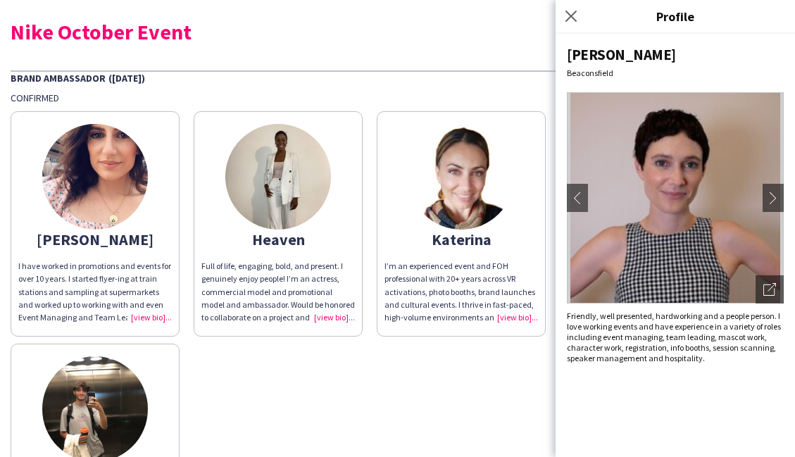
scroll to position [1, 0]
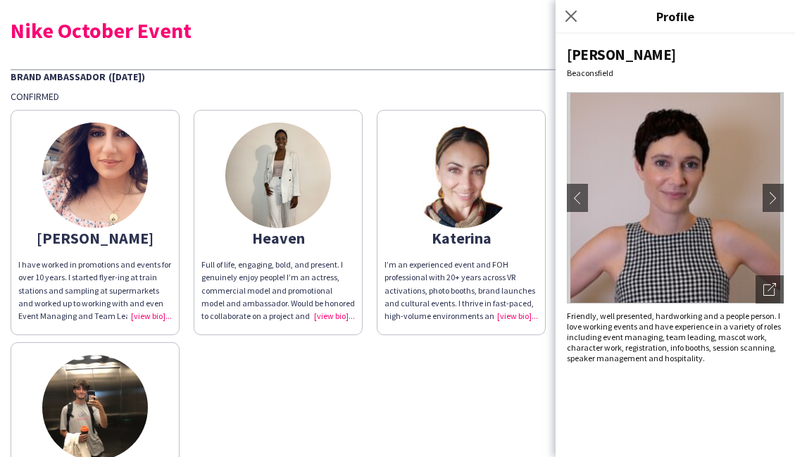
click at [280, 180] on img at bounding box center [278, 176] width 106 height 106
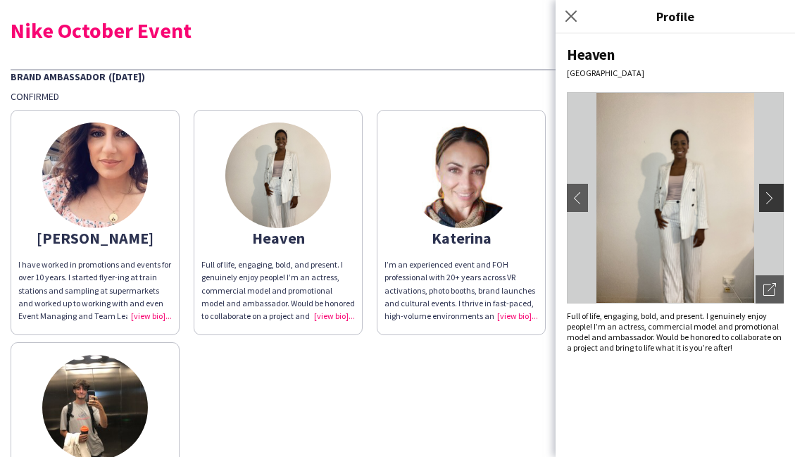
click at [765, 192] on app-icon "chevron-right" at bounding box center [774, 198] width 20 height 13
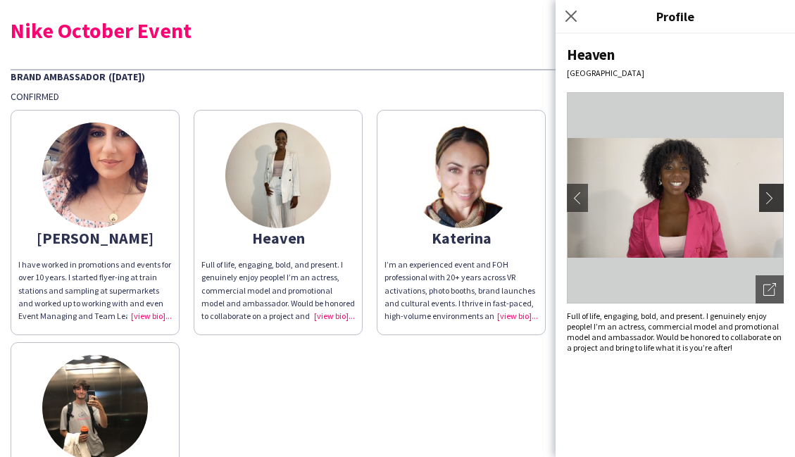
click at [772, 196] on app-icon "chevron-right" at bounding box center [774, 198] width 20 height 13
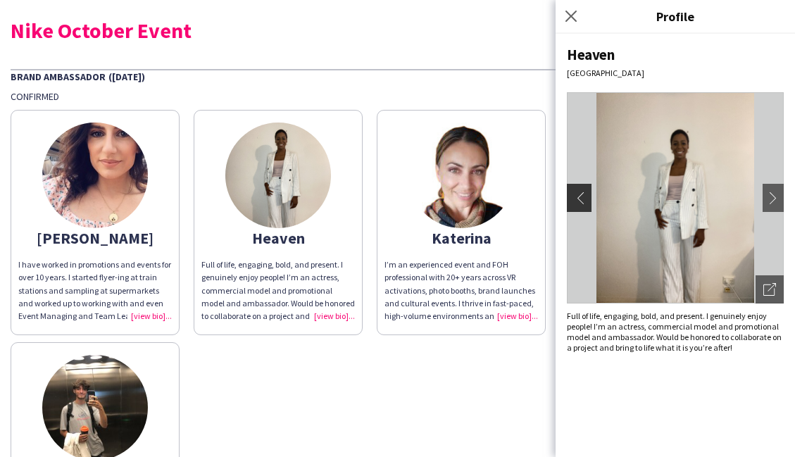
click at [577, 196] on app-icon "chevron-left" at bounding box center [578, 198] width 20 height 13
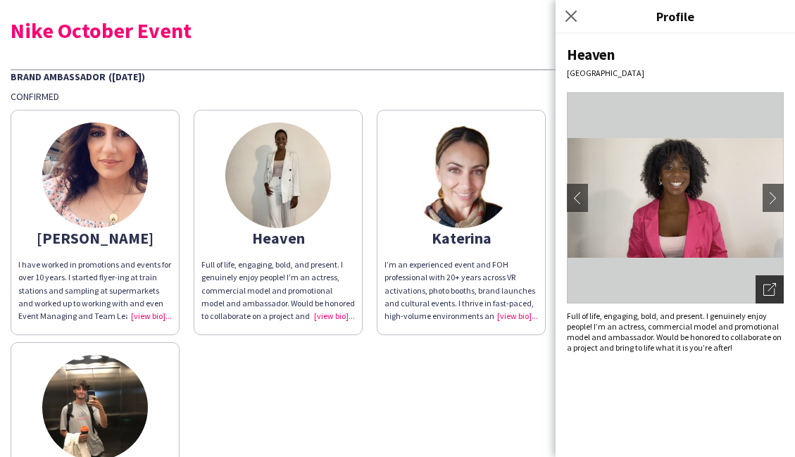
click at [770, 292] on icon "Open photos pop-in" at bounding box center [770, 289] width 13 height 13
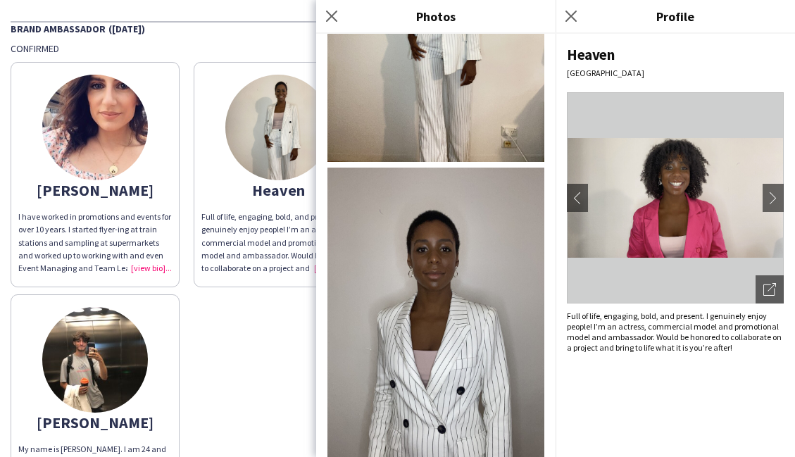
scroll to position [58, 0]
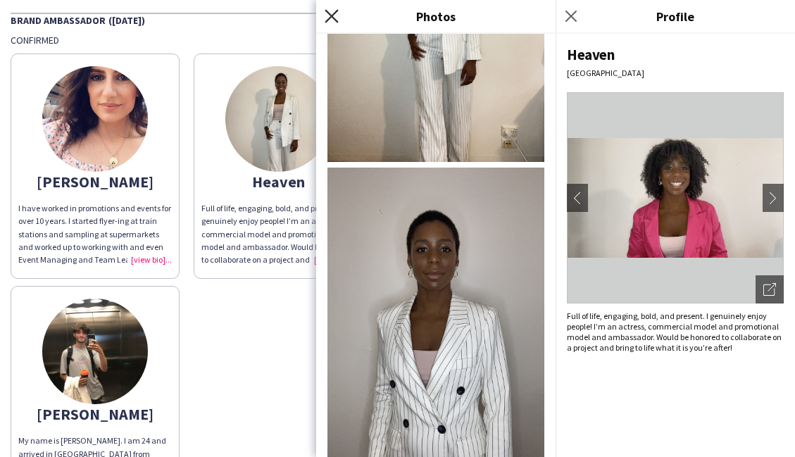
click at [330, 9] on icon "Close pop-in" at bounding box center [331, 15] width 13 height 13
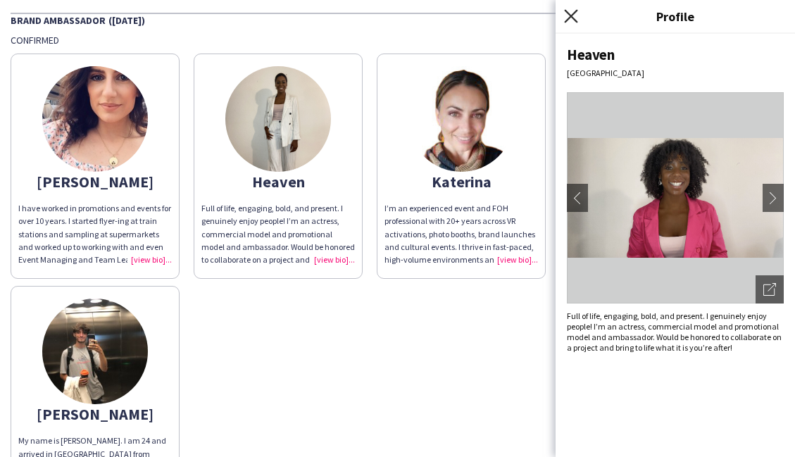
click at [570, 15] on icon at bounding box center [570, 15] width 13 height 13
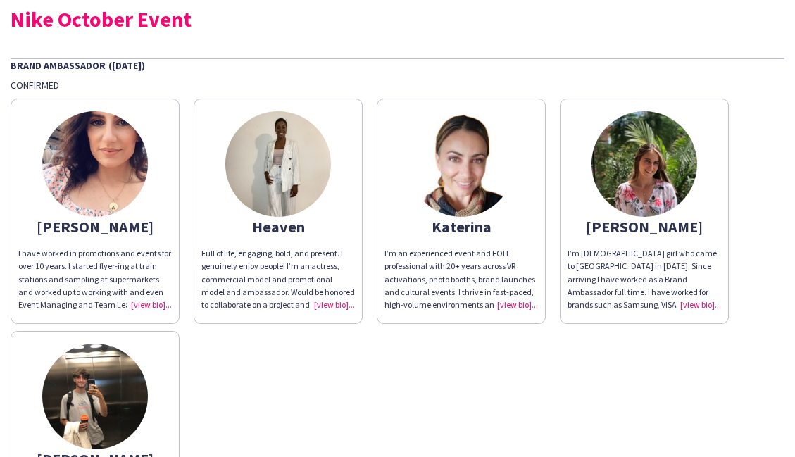
scroll to position [0, 0]
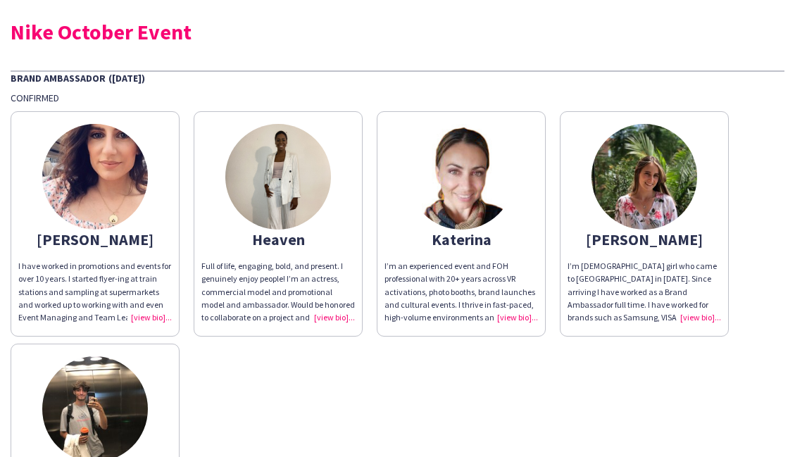
click at [635, 187] on img at bounding box center [645, 177] width 106 height 106
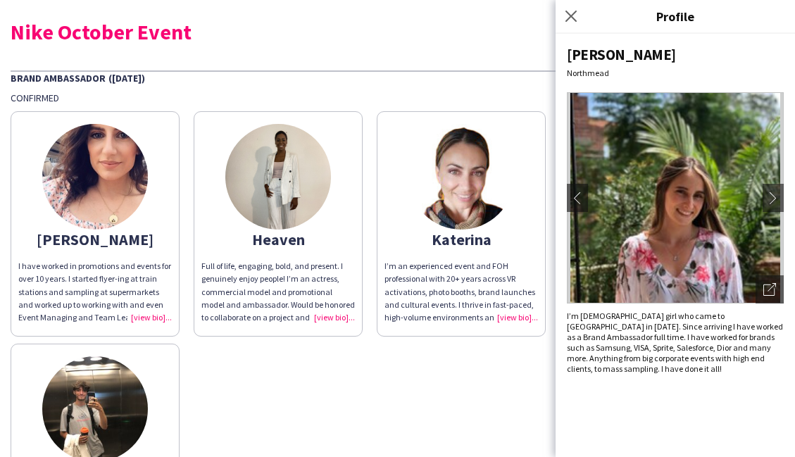
click at [629, 159] on img at bounding box center [675, 197] width 217 height 211
click at [776, 190] on button "chevron-right" at bounding box center [773, 198] width 28 height 28
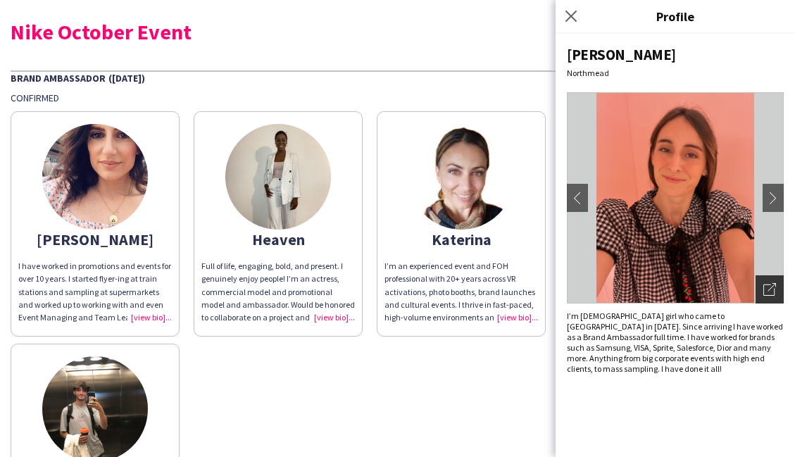
click at [769, 290] on icon at bounding box center [772, 287] width 8 height 8
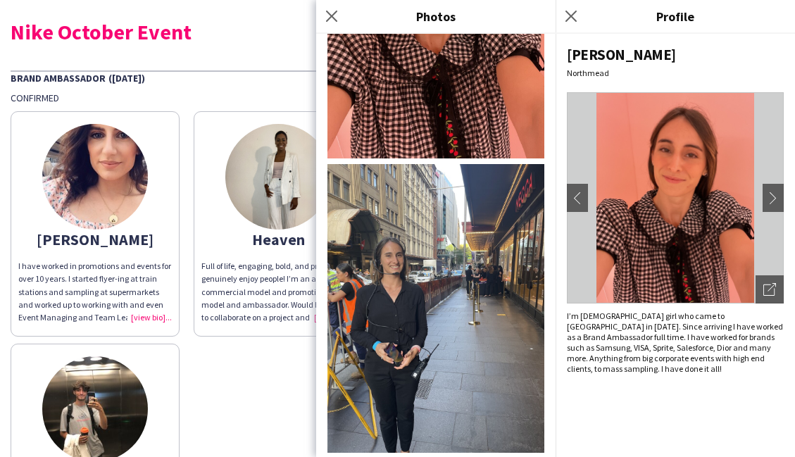
scroll to position [15, 0]
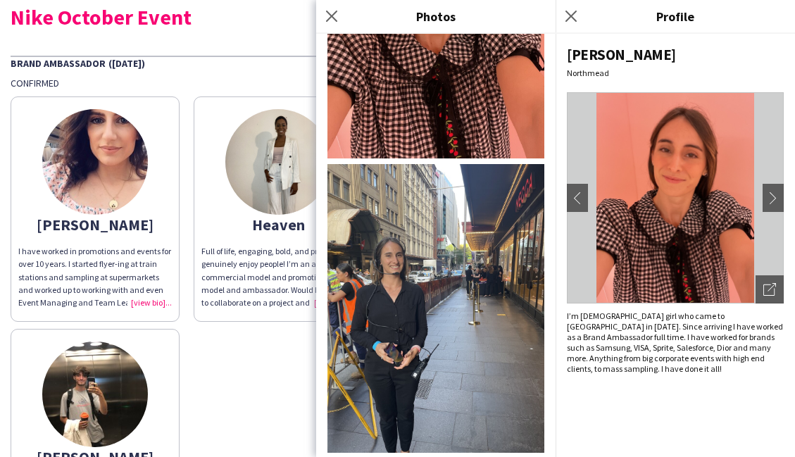
click at [340, 6] on div "Close pop-in" at bounding box center [333, 16] width 35 height 32
click at [335, 10] on icon "Close pop-in" at bounding box center [331, 15] width 13 height 13
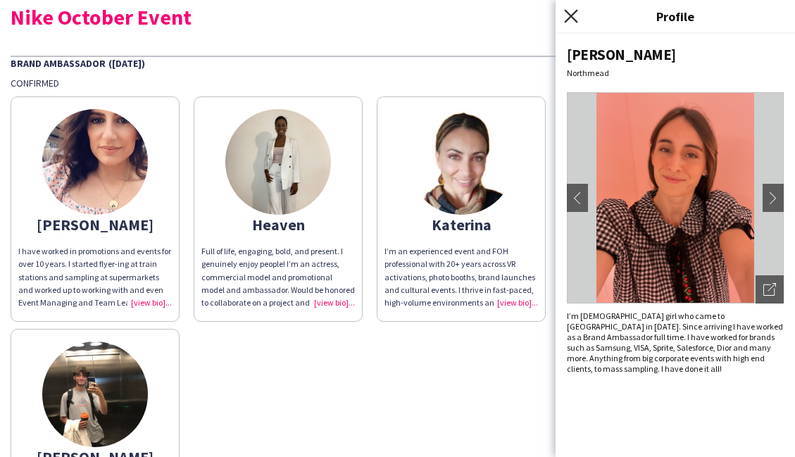
click at [577, 20] on app-icon "Close pop-in" at bounding box center [571, 16] width 20 height 20
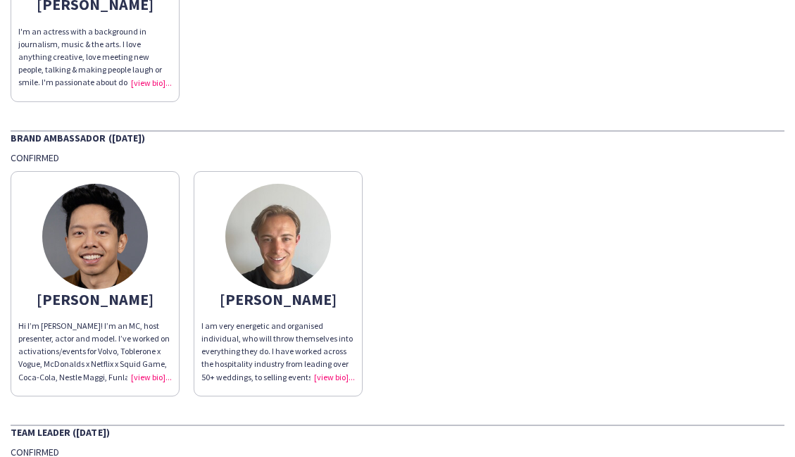
scroll to position [752, 0]
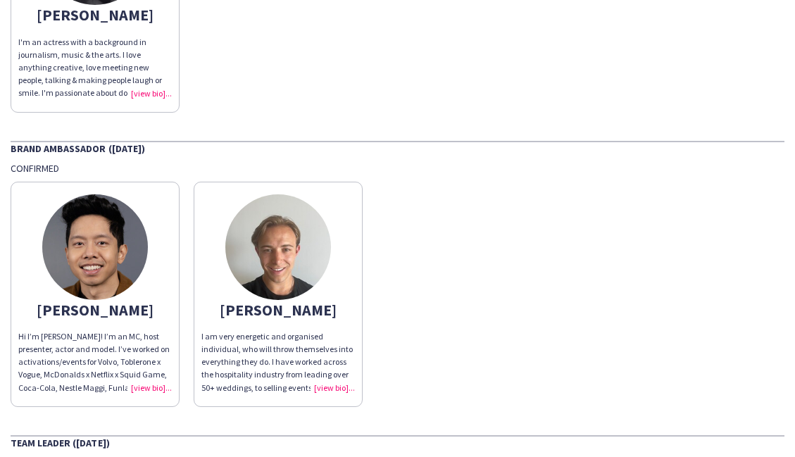
click at [273, 243] on img at bounding box center [278, 247] width 106 height 106
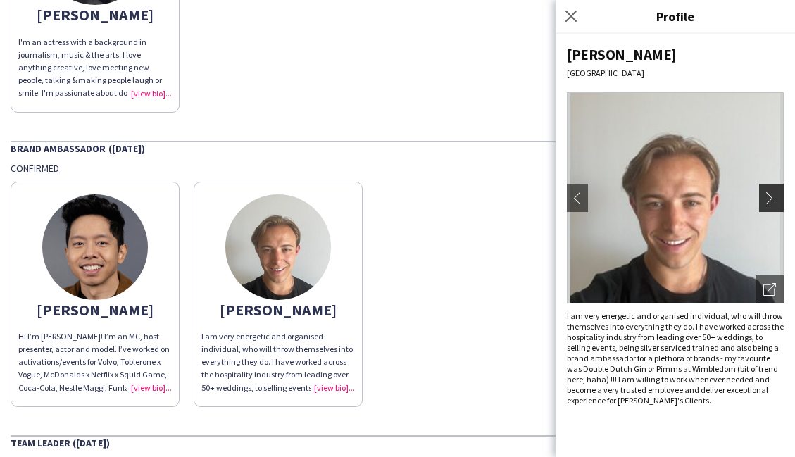
click at [773, 195] on app-icon "chevron-right" at bounding box center [774, 198] width 20 height 13
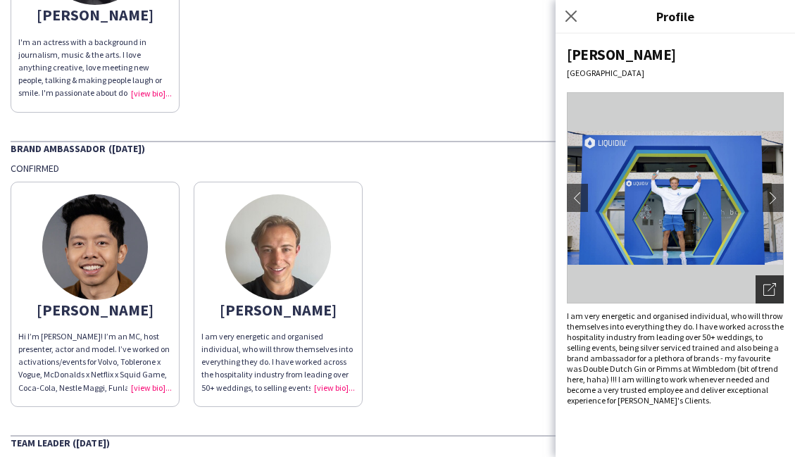
click at [772, 289] on icon "Open photos pop-in" at bounding box center [770, 289] width 13 height 13
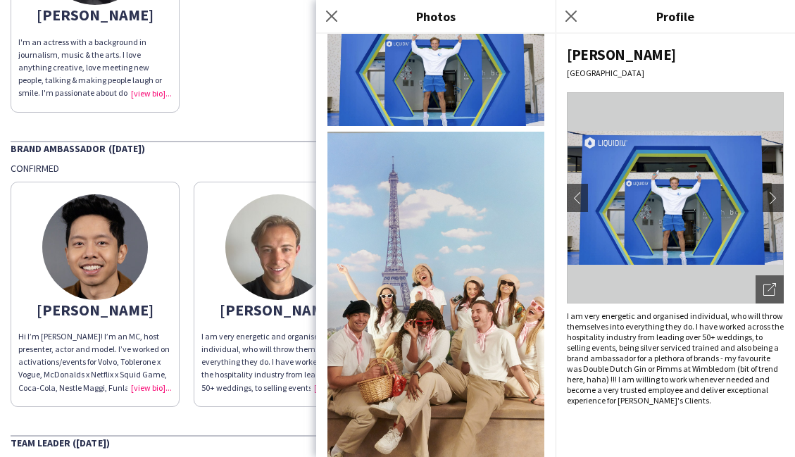
scroll to position [0, 0]
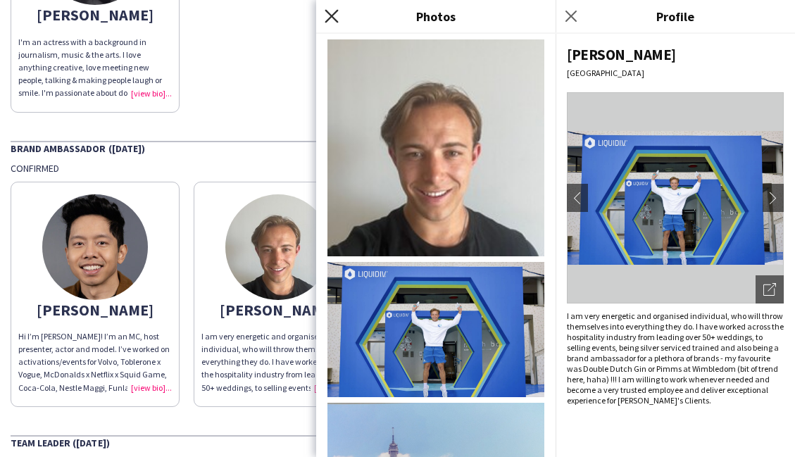
click at [329, 15] on icon "Close pop-in" at bounding box center [331, 15] width 13 height 13
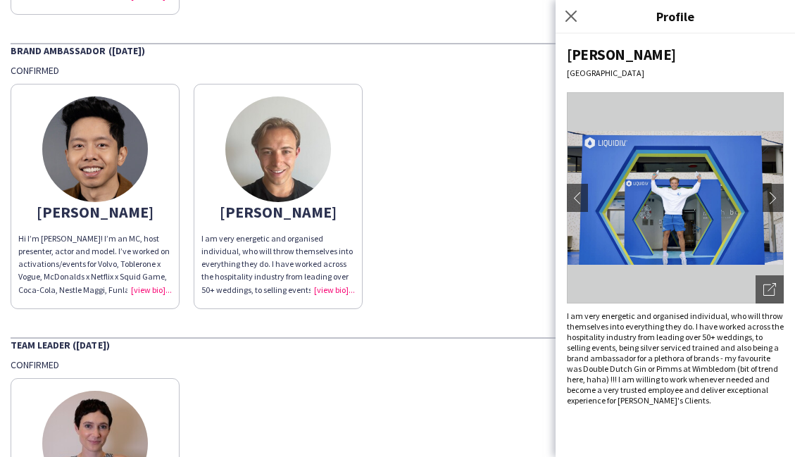
scroll to position [1059, 0]
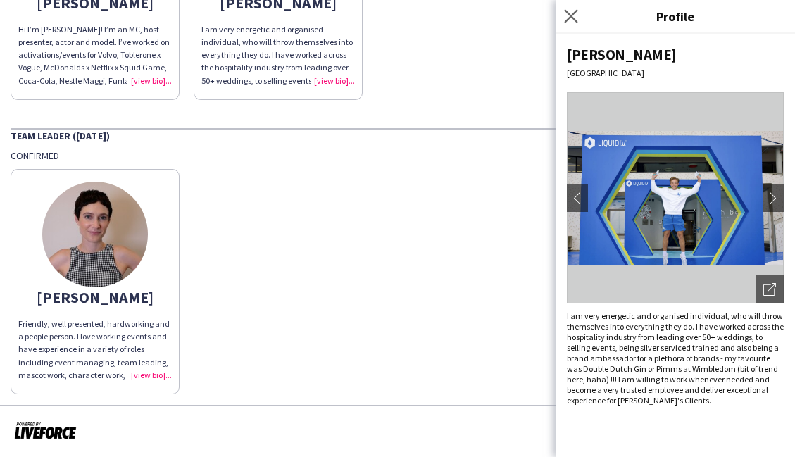
click at [579, 22] on app-icon "Close pop-in" at bounding box center [571, 16] width 20 height 20
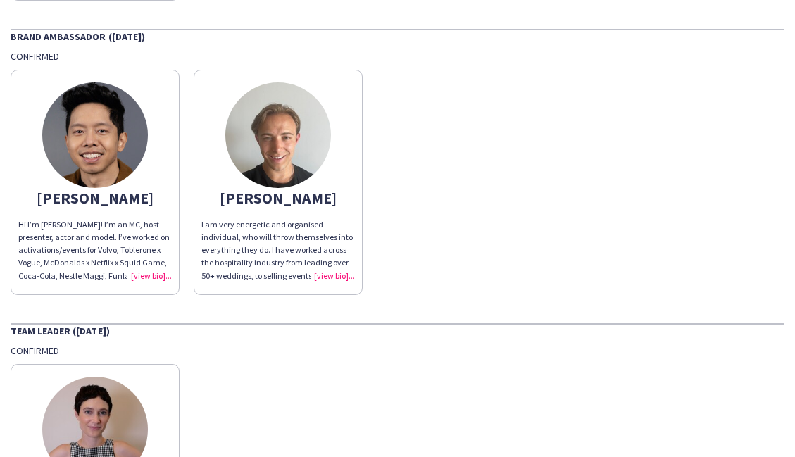
scroll to position [864, 0]
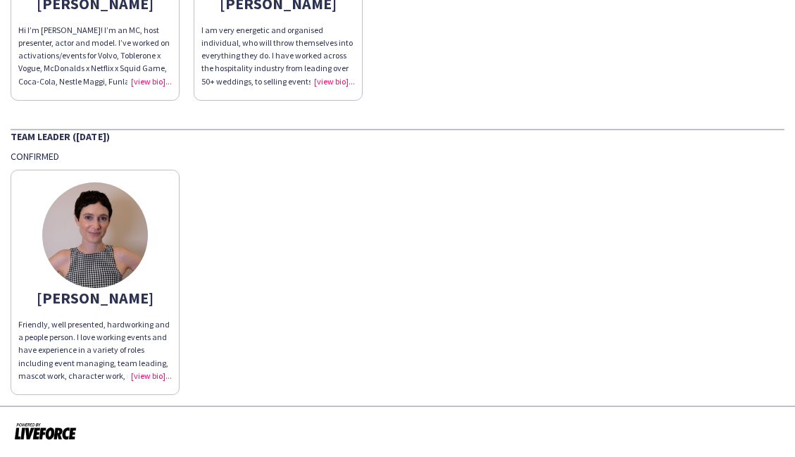
scroll to position [1059, 0]
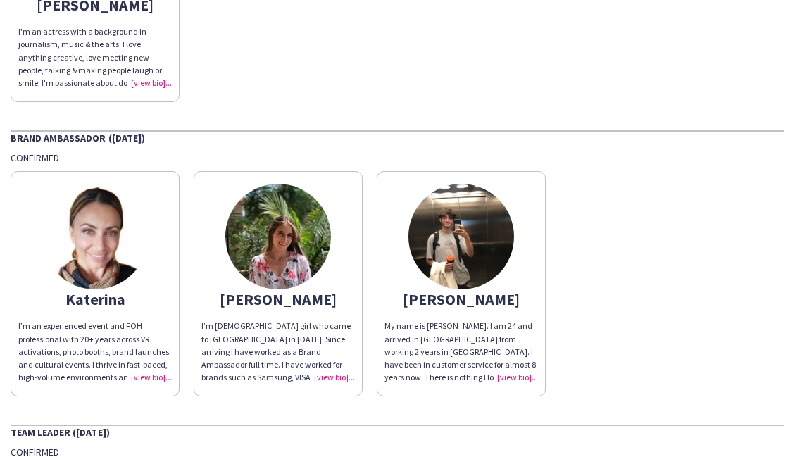
scroll to position [235, 0]
